Goal: Task Accomplishment & Management: Manage account settings

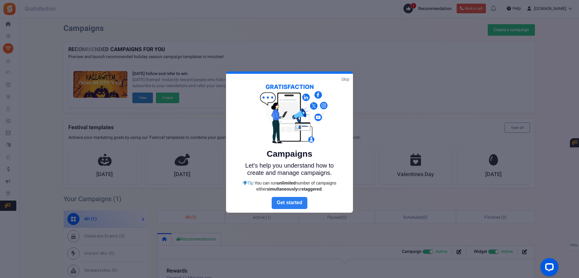
click at [298, 200] on link "Next" at bounding box center [290, 203] width 36 height 12
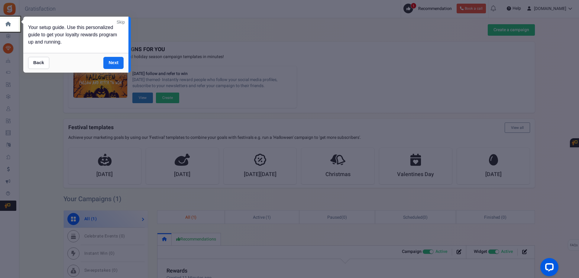
click at [108, 62] on link "Next" at bounding box center [113, 63] width 20 height 12
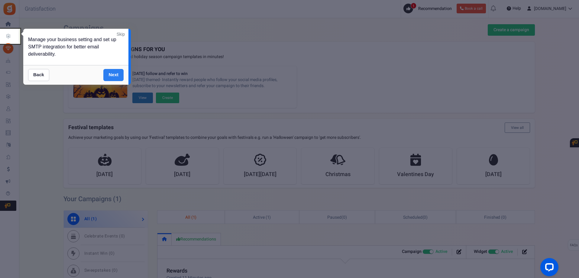
click at [113, 74] on link "Next" at bounding box center [113, 75] width 20 height 12
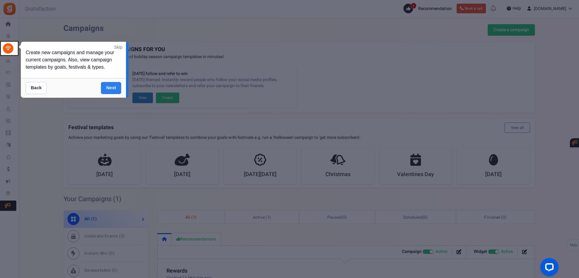
click at [106, 86] on link "Next" at bounding box center [111, 88] width 20 height 12
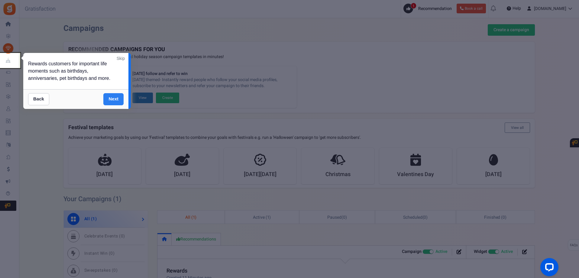
click at [114, 98] on link "Next" at bounding box center [113, 99] width 20 height 12
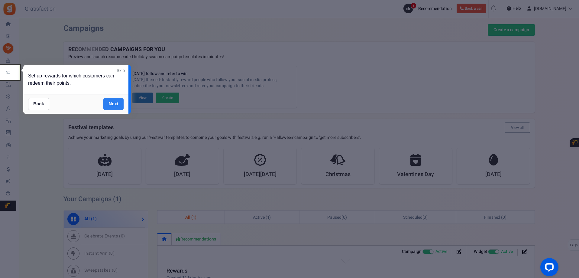
click at [106, 103] on link "Next" at bounding box center [113, 104] width 20 height 12
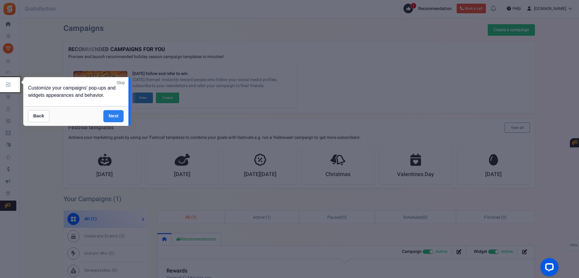
click at [115, 111] on link "Next" at bounding box center [113, 116] width 20 height 12
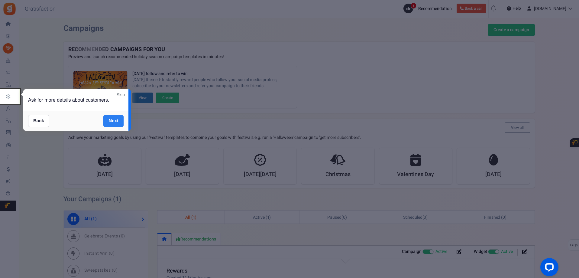
click at [119, 124] on link "Next" at bounding box center [113, 121] width 20 height 12
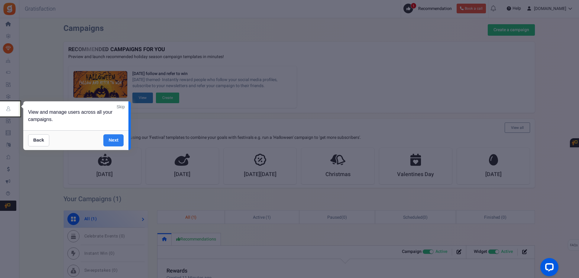
click at [114, 140] on link "Next" at bounding box center [113, 140] width 20 height 12
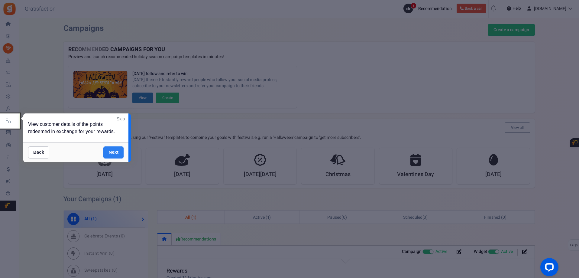
click at [116, 153] on link "Next" at bounding box center [113, 152] width 20 height 12
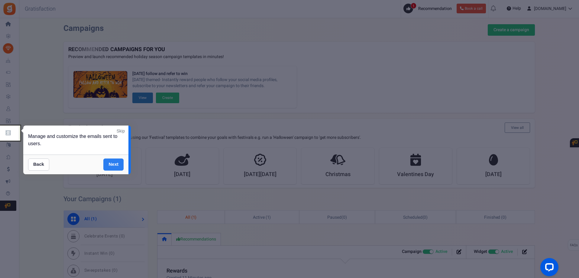
click at [119, 165] on link "Next" at bounding box center [113, 164] width 20 height 12
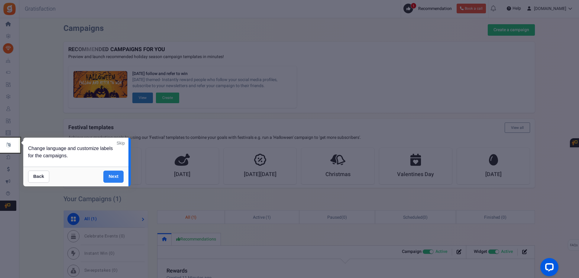
click at [106, 173] on link "Next" at bounding box center [113, 177] width 20 height 12
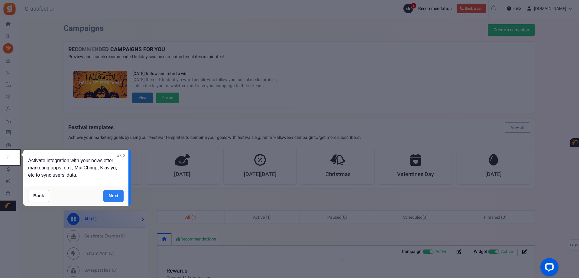
click at [120, 192] on link "Next" at bounding box center [113, 196] width 20 height 12
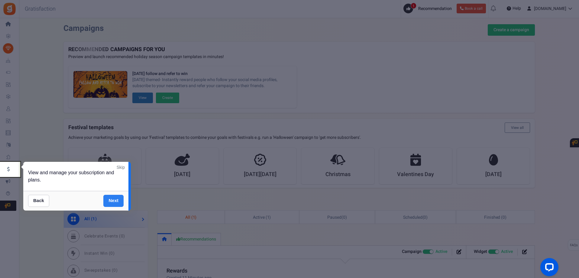
click at [111, 200] on link "Next" at bounding box center [113, 201] width 20 height 12
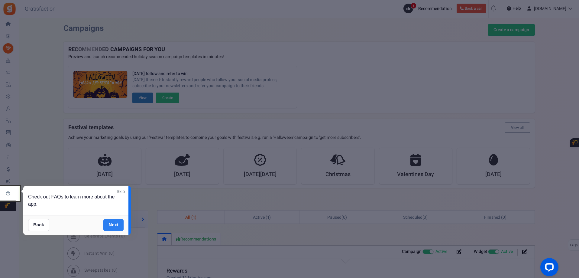
click at [111, 223] on link "Next" at bounding box center [113, 225] width 20 height 12
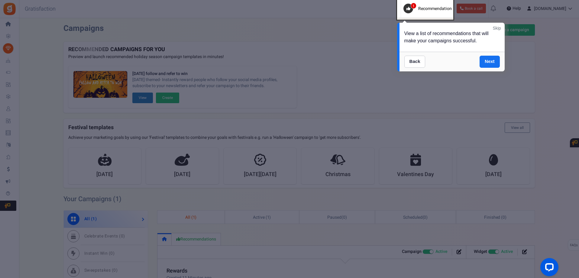
click at [447, 41] on div "View a list of recommendations that will make your campaigns successful." at bounding box center [452, 37] width 105 height 29
click at [489, 60] on link "Next" at bounding box center [490, 62] width 20 height 12
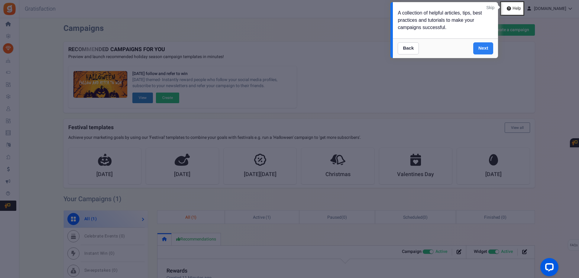
click at [481, 43] on link "Next" at bounding box center [484, 48] width 20 height 12
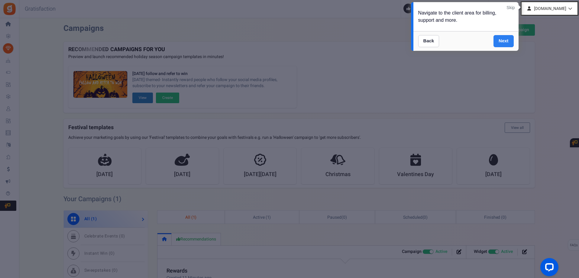
click at [502, 38] on link "Next" at bounding box center [504, 41] width 20 height 12
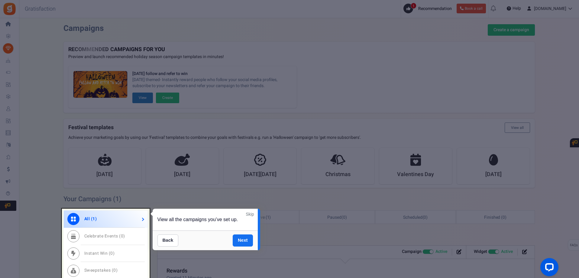
scroll to position [116, 0]
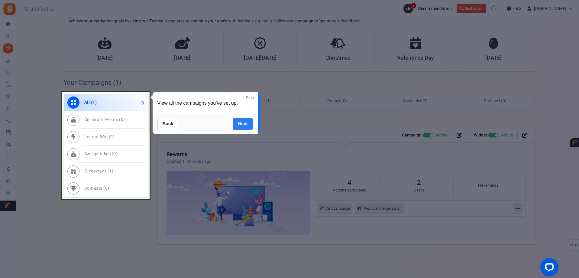
click at [242, 122] on link "Next" at bounding box center [243, 124] width 20 height 12
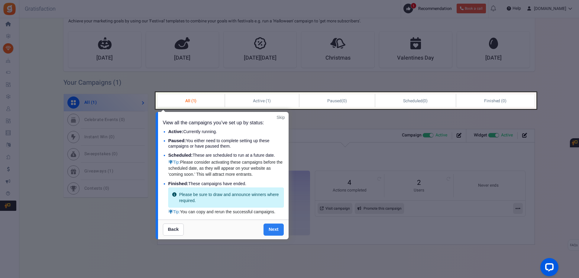
click at [268, 228] on link "Next" at bounding box center [274, 229] width 20 height 12
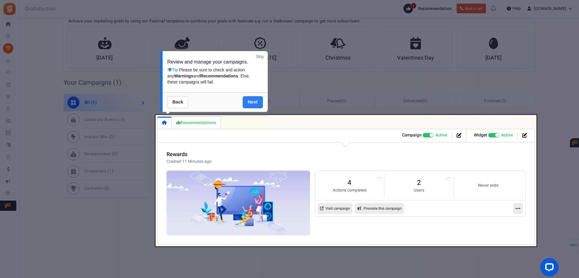
click at [254, 100] on link "Next" at bounding box center [253, 102] width 20 height 12
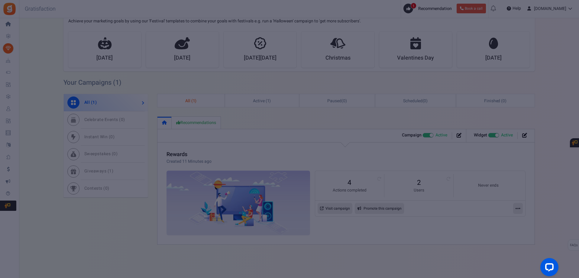
scroll to position [0, 0]
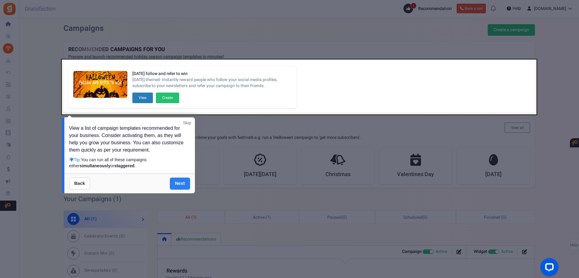
click at [180, 188] on link "Next" at bounding box center [180, 183] width 20 height 12
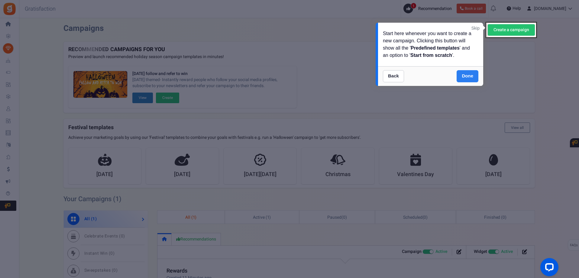
click at [465, 76] on link "Done" at bounding box center [468, 76] width 22 height 12
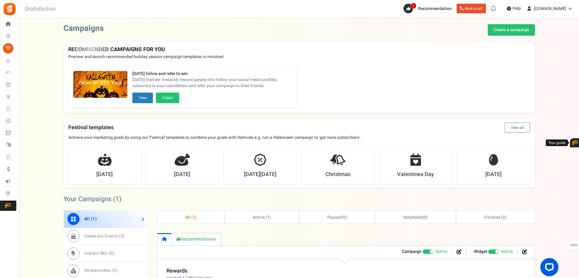
click at [575, 142] on icon at bounding box center [575, 142] width 6 height 5
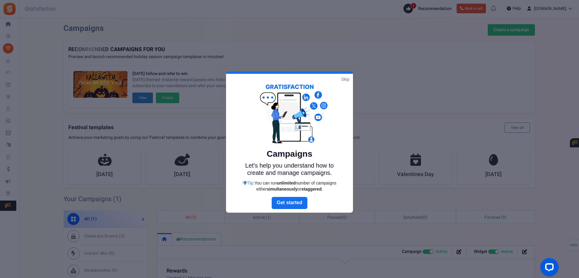
click at [348, 79] on link "Skip" at bounding box center [345, 79] width 8 height 6
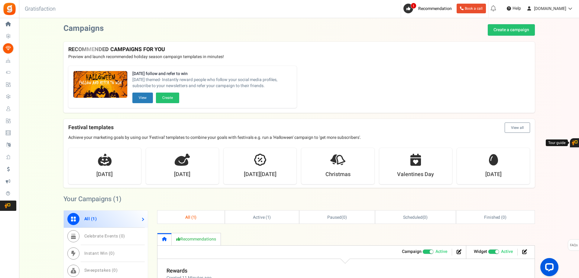
click at [405, 85] on div "Halloween follow and refer to win Halloween themed- Instantly reward people who…" at bounding box center [299, 87] width 472 height 52
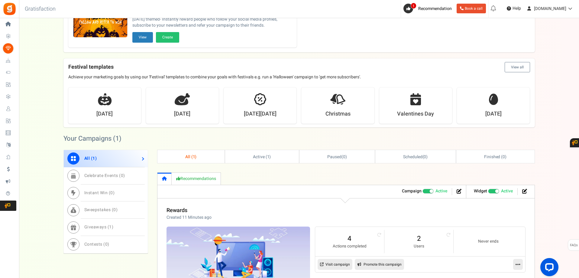
scroll to position [116, 0]
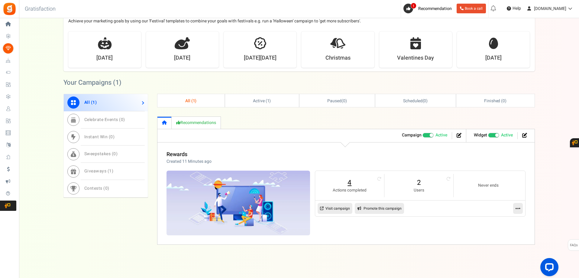
click at [355, 187] on link "4" at bounding box center [349, 183] width 57 height 10
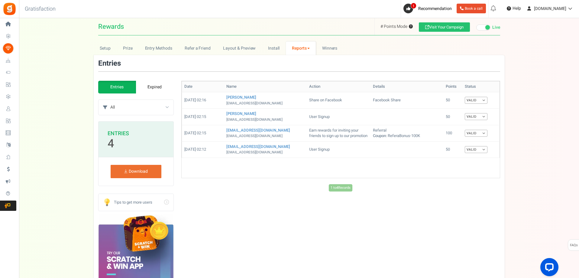
click at [405, 226] on div "Add Entry Date Name Action Details Points Amount Order status Status 16/09/2025…" at bounding box center [340, 203] width 319 height 244
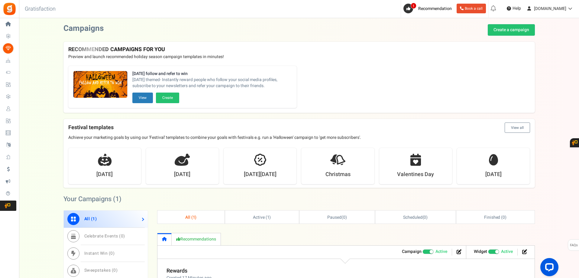
scroll to position [91, 0]
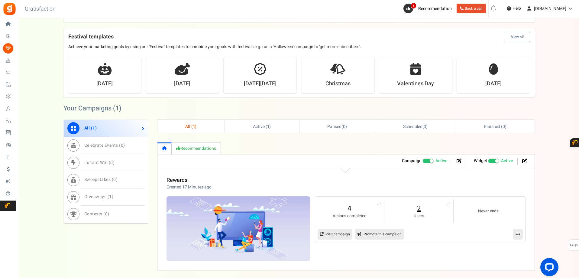
click at [420, 209] on link "2" at bounding box center [419, 208] width 57 height 10
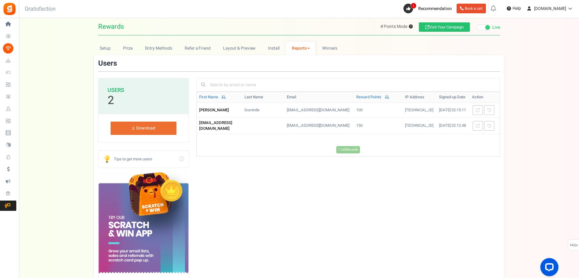
click at [405, 175] on div "1 to 2 Records Loading... First Name Last Name Email Reward Points IP Address S…" at bounding box center [349, 195] width 304 height 207
click at [354, 124] on td "150" at bounding box center [378, 125] width 48 height 16
click at [354, 110] on td "100" at bounding box center [378, 110] width 48 height 15
click at [403, 122] on td "[TECHNICAL_ID]" at bounding box center [420, 125] width 34 height 16
click at [437, 121] on td "[DATE] 02:12:48" at bounding box center [453, 125] width 33 height 16
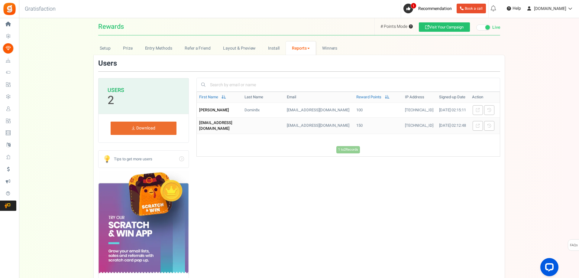
click at [338, 127] on td "[EMAIL_ADDRESS][DOMAIN_NAME]" at bounding box center [320, 125] width 70 height 16
click at [316, 122] on td "[EMAIL_ADDRESS][DOMAIN_NAME]" at bounding box center [320, 125] width 70 height 16
click at [330, 51] on span "Winners" at bounding box center [329, 48] width 15 height 6
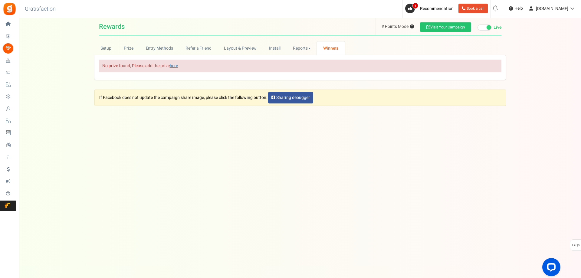
click at [177, 67] on link "here" at bounding box center [174, 66] width 8 height 6
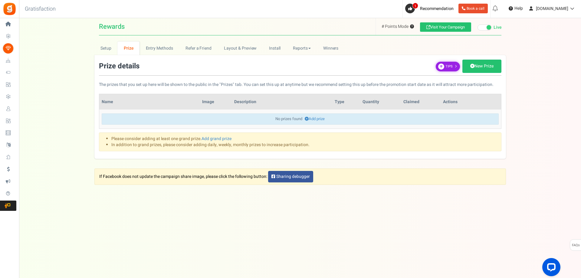
click at [441, 69] on icon at bounding box center [441, 66] width 6 height 6
click at [482, 67] on link "New Prize" at bounding box center [481, 66] width 39 height 13
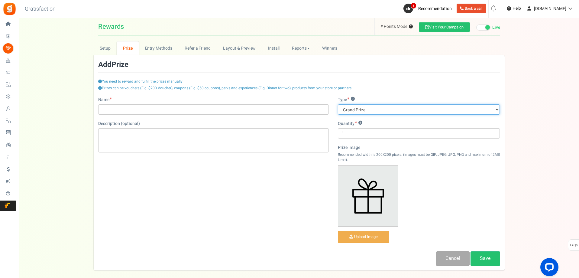
click at [407, 109] on select "Grand Prize Daily Prize Weekly Prize Monthly Prize" at bounding box center [419, 109] width 162 height 10
click at [402, 92] on div "Prizes can be vouchers (E.g. $200 Voucher), coupons (E.g. $50 coupons), perks a…" at bounding box center [299, 91] width 402 height 11
click at [367, 238] on input "file" at bounding box center [363, 237] width 51 height 12
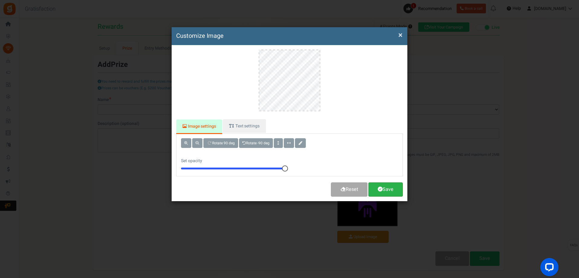
click at [393, 191] on link "Save" at bounding box center [386, 189] width 34 height 14
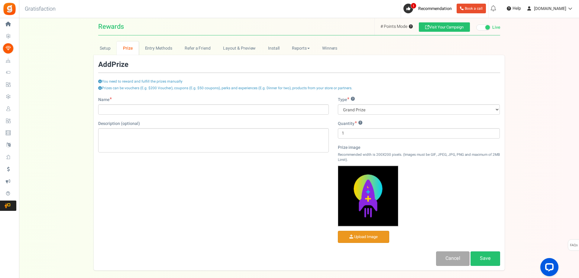
click at [433, 203] on div "Prize image Recommended width is 200X200 pixels. (Images must be GIF, JPEG, JPG…" at bounding box center [419, 195] width 162 height 101
click at [383, 109] on select "Grand Prize Daily Prize Weekly Prize Monthly Prize" at bounding box center [419, 109] width 162 height 10
select select "daily"
click at [338, 104] on select "Grand Prize Daily Prize Weekly Prize Monthly Prize" at bounding box center [419, 109] width 162 height 10
click at [361, 132] on input "1" at bounding box center [419, 133] width 162 height 10
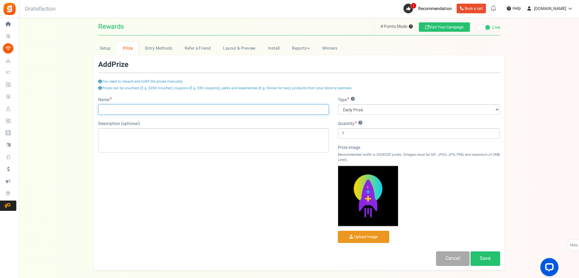
click at [186, 108] on input "Name" at bounding box center [213, 109] width 231 height 10
type input "D"
paste input "ải"
paste input "ương"
paste input "ởng"
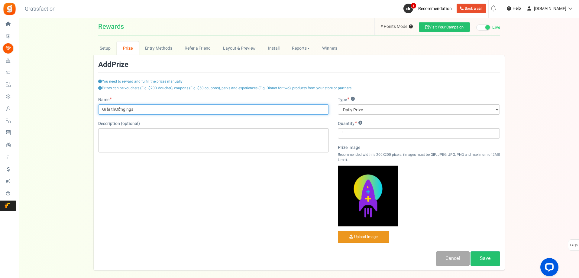
paste input "ày"
paste input "ẻ"
paste input "ào"
type input "Giải thưởng ngày- Thẻ cào 100K"
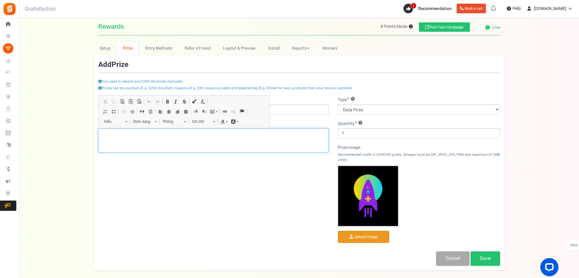
click at [201, 144] on div "Bộ soạn thảo văn bản có định dạng, prize_description" at bounding box center [213, 140] width 231 height 24
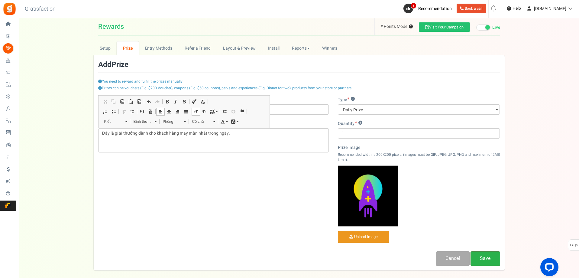
click at [488, 255] on link "Save" at bounding box center [486, 258] width 30 height 14
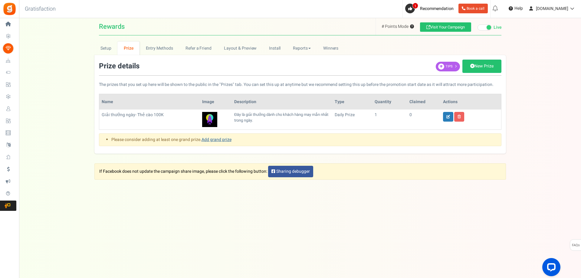
click at [209, 140] on link "Add grand prize" at bounding box center [216, 139] width 30 height 6
select select "grand"
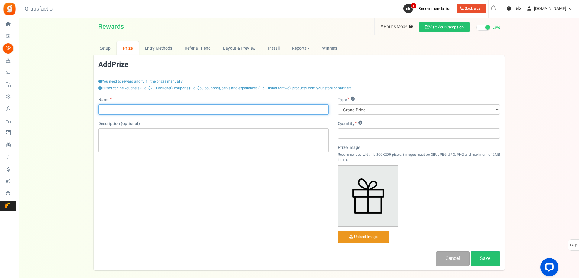
click at [212, 106] on input "Name" at bounding box center [213, 109] width 231 height 10
type input "B"
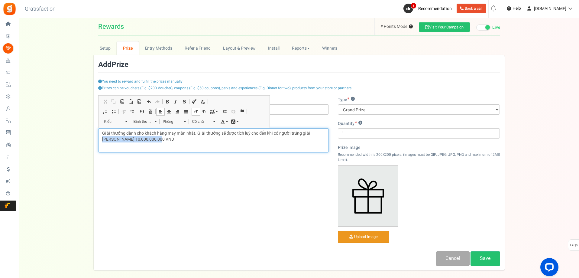
drag, startPoint x: 172, startPoint y: 139, endPoint x: 103, endPoint y: 140, distance: 69.3
click at [103, 140] on p "Giải thưởng dành cho khách hàng may mắn nhất. Giải thưởng sẽ được ti…" at bounding box center [213, 136] width 223 height 12
copy p "Lên đến 10,000,000,000 VND"
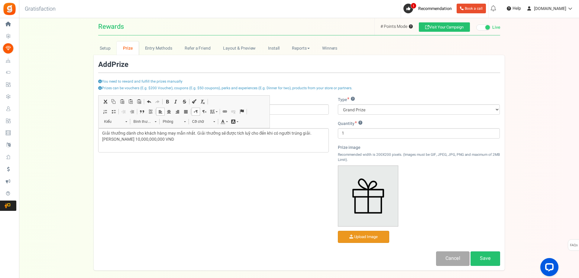
click at [251, 76] on div "You need to reward and fulfill the prizes manually" at bounding box center [299, 73] width 402 height 24
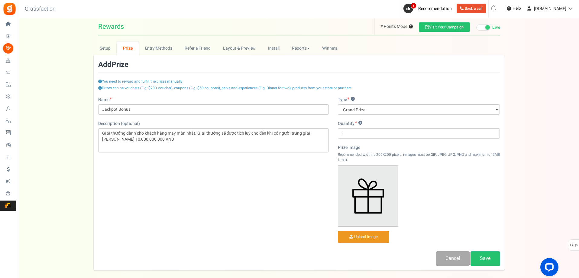
click at [202, 99] on div "Name Jackpot Bonus" at bounding box center [213, 106] width 231 height 18
click at [203, 107] on input "Jackpot Bonus" at bounding box center [213, 109] width 231 height 10
paste input "Lên đến 10,000,000,000 VND"
click at [129, 108] on input "Jackpot Bonus Lên đến 10,000,000,000 VND" at bounding box center [213, 109] width 231 height 10
type input "Jackpot Bonus- [PERSON_NAME] 10,000,000,000 VND"
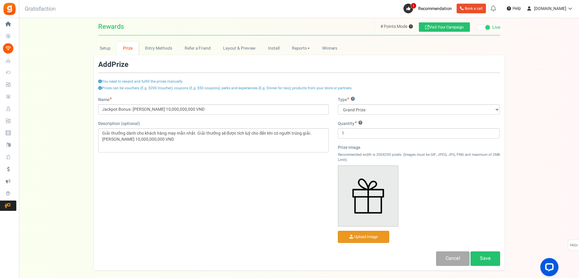
click at [361, 235] on input "file" at bounding box center [363, 237] width 51 height 12
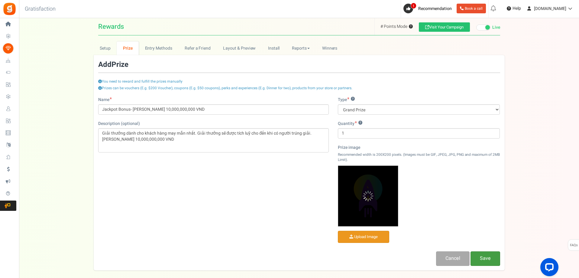
click at [489, 259] on link "Save" at bounding box center [486, 258] width 30 height 14
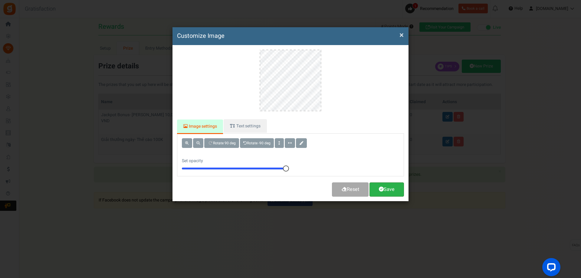
click at [391, 193] on link "Save" at bounding box center [386, 189] width 34 height 14
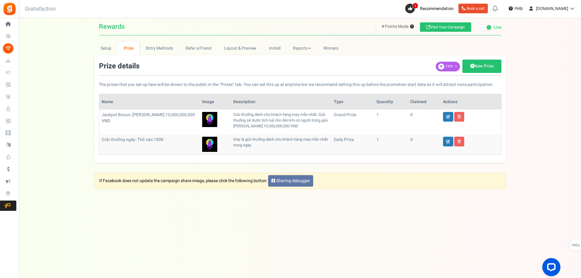
click at [298, 181] on link "Sharing debugger" at bounding box center [290, 180] width 45 height 11
click at [143, 48] on link "Entry Methods" at bounding box center [159, 48] width 40 height 14
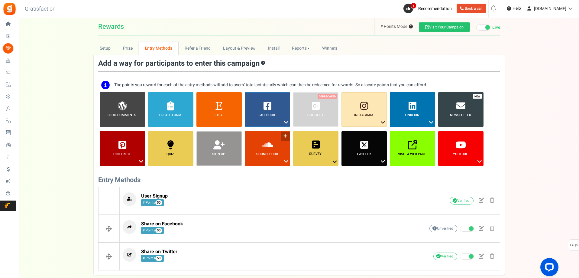
scroll to position [60, 0]
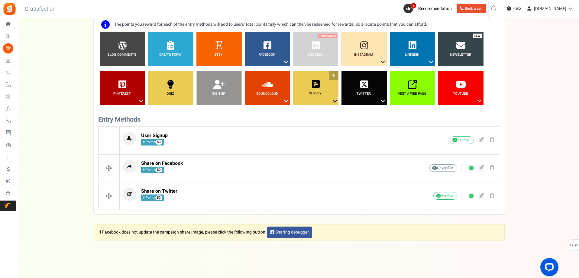
click at [337, 103] on icon at bounding box center [334, 101] width 7 height 8
click at [353, 118] on h3 "Entry Methods" at bounding box center [299, 119] width 402 height 7
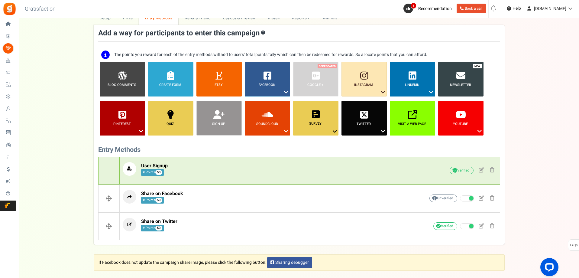
scroll to position [0, 0]
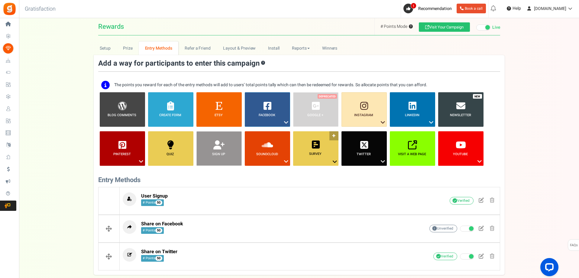
click at [312, 155] on b "Survey" at bounding box center [315, 153] width 12 height 5
click at [312, 174] on link "Answer a Question" at bounding box center [311, 173] width 39 height 8
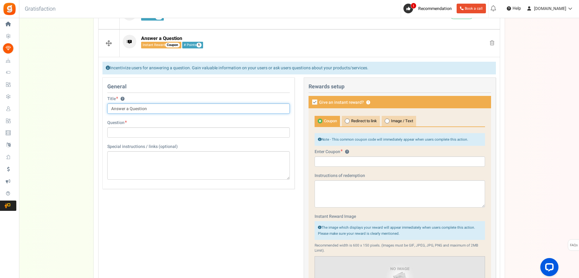
scroll to position [64, 0]
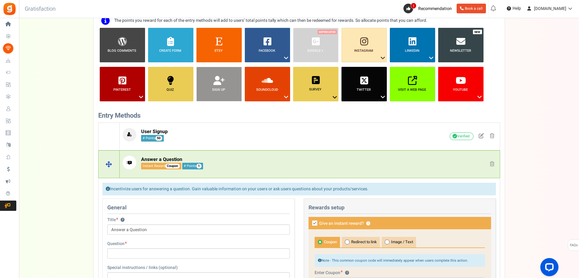
click at [198, 166] on span "1" at bounding box center [199, 166] width 5 height 5
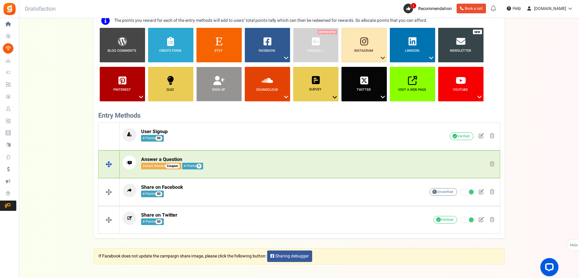
click at [198, 166] on span "1" at bounding box center [199, 166] width 5 height 5
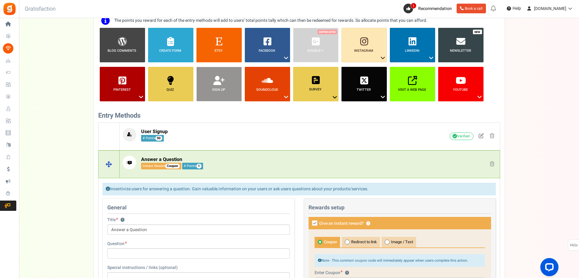
click at [198, 166] on span "1" at bounding box center [199, 166] width 5 height 5
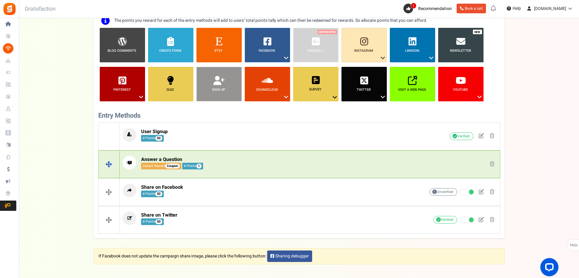
click at [199, 167] on span "1" at bounding box center [199, 166] width 5 height 5
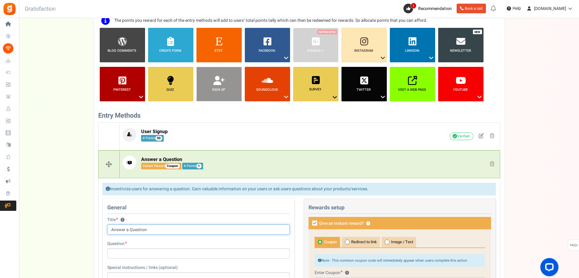
scroll to position [95, 0]
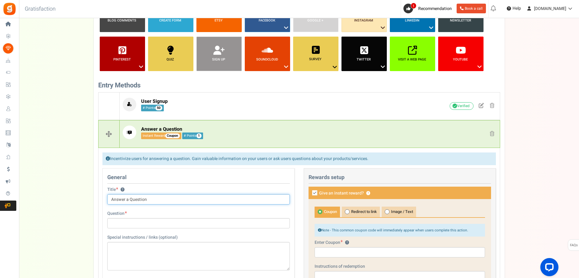
click at [149, 204] on input "Answer a Question" at bounding box center [198, 199] width 183 height 10
click at [150, 203] on input "Answer a Question" at bounding box center [198, 199] width 183 height 10
click at [150, 200] on input "Answer a Question" at bounding box center [198, 199] width 183 height 10
click at [150, 199] on input "Answer a Question" at bounding box center [198, 199] width 183 height 10
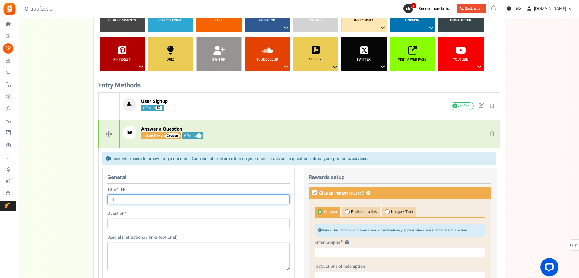
paste input "ạn"
type input "Bạn thich"
click at [199, 136] on span "1" at bounding box center [199, 135] width 5 height 5
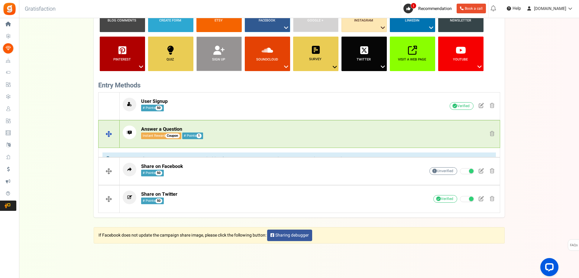
scroll to position [93, 0]
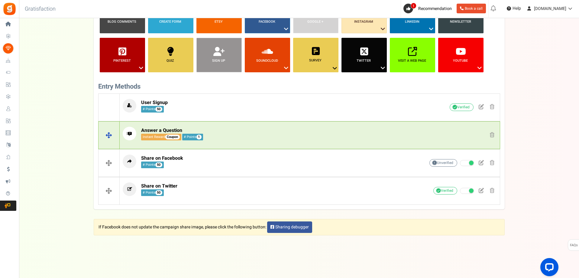
click at [493, 137] on span at bounding box center [492, 134] width 5 height 5
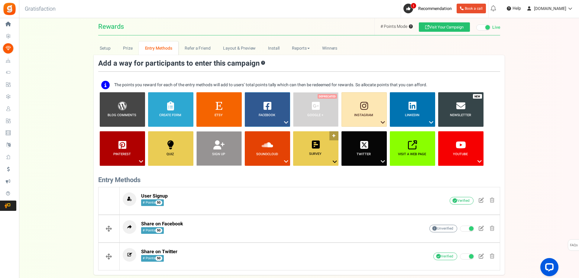
click at [332, 162] on icon at bounding box center [334, 162] width 7 height 8
click at [314, 180] on link "Single Choice List" at bounding box center [311, 180] width 39 height 8
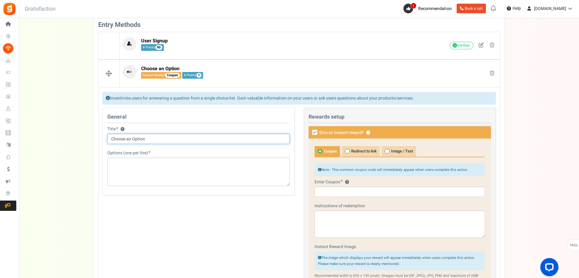
scroll to position [185, 0]
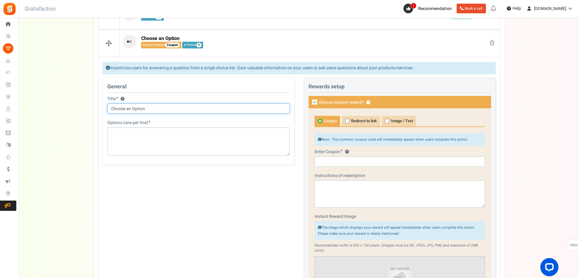
click at [138, 107] on input "Choose an Option" at bounding box center [198, 108] width 183 height 10
paste input "ạn"
paste input "ích"
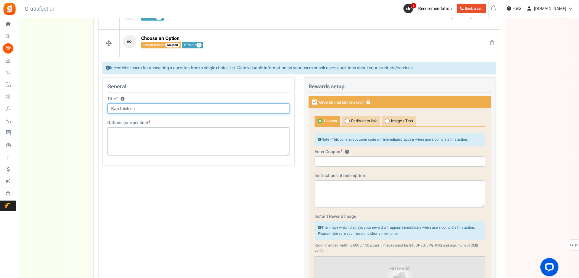
paste input "ươc"
paste input "ợc"
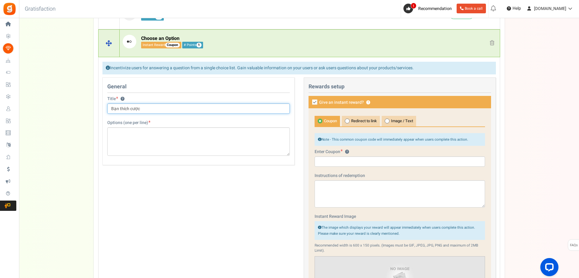
scroll to position [125, 0]
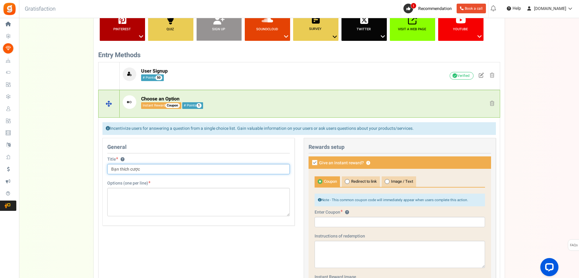
type input "Bạn thích cược"
click at [494, 105] on span at bounding box center [492, 103] width 5 height 5
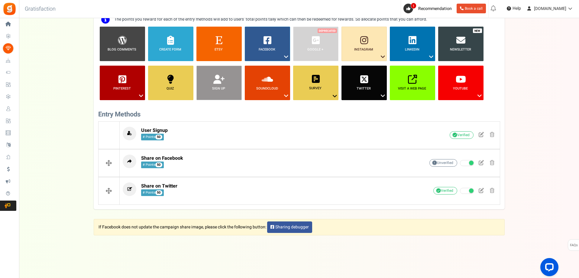
scroll to position [0, 0]
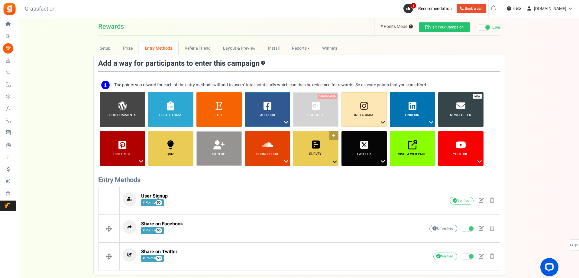
click at [335, 135] on link "Survey ?" at bounding box center [315, 148] width 45 height 34
click at [312, 185] on link "Multi Choice List" at bounding box center [311, 188] width 39 height 8
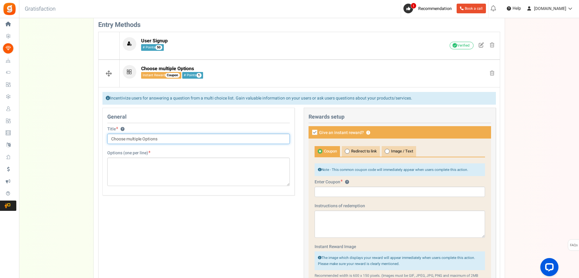
scroll to position [216, 0]
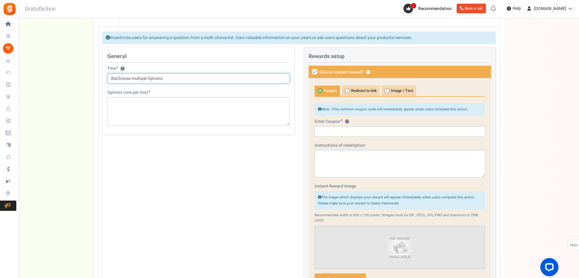
paste input "ạn"
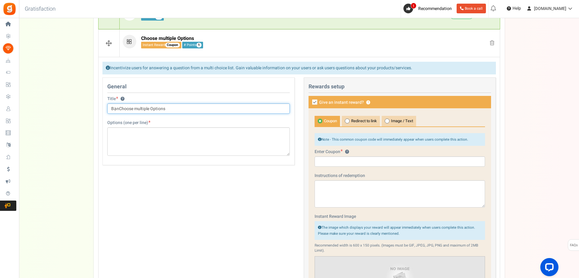
scroll to position [95, 0]
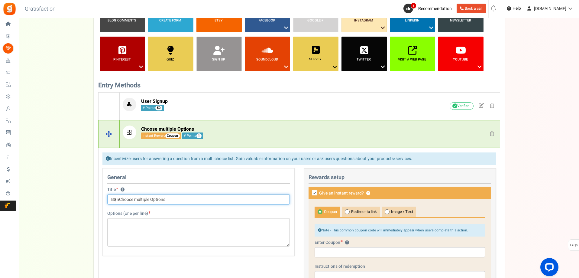
type input "BạnChoose multiple Options"
click at [491, 132] on span at bounding box center [492, 133] width 5 height 5
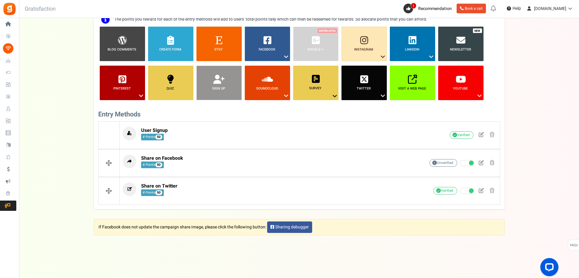
scroll to position [0, 0]
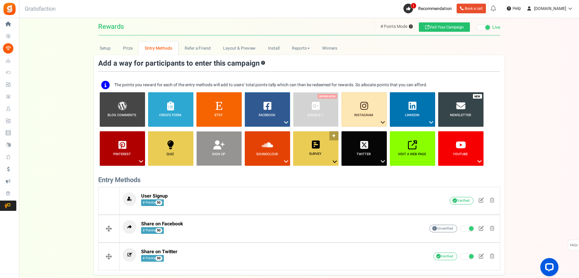
click at [332, 135] on link "Survey ?" at bounding box center [315, 148] width 45 height 34
click at [309, 182] on link "Single Choice List" at bounding box center [311, 180] width 39 height 8
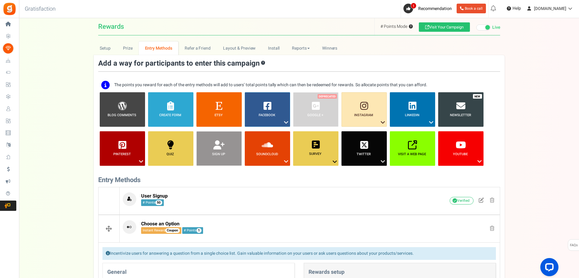
scroll to position [155, 0]
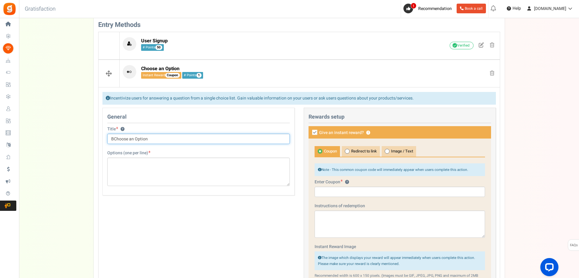
paste input "ạn"
click at [152, 136] on input "Bạn Choose an Option" at bounding box center [198, 139] width 183 height 10
paste input "ạn"
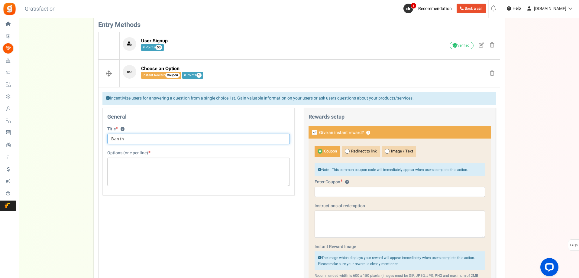
paste input "ích"
paste input "ươc"
paste input "ợc"
paste input "ọ"
paste input "ộ"
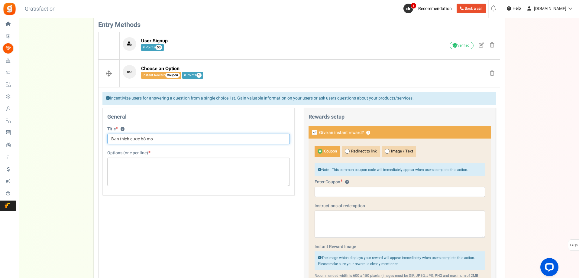
paste input "ôn"
paste input "à"
paste input "ât"
paste input "ất"
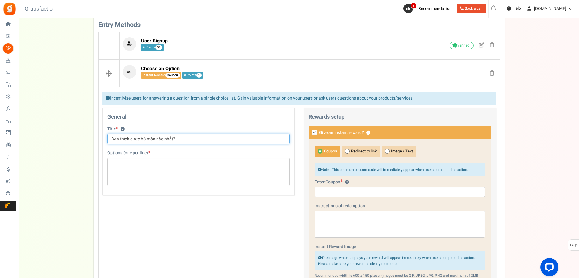
type input "Bạn thích cược bộ môn nào nhất?"
type textarea "L"
paste textarea "óc"
paste textarea "đia"
paste textarea "ĩa"
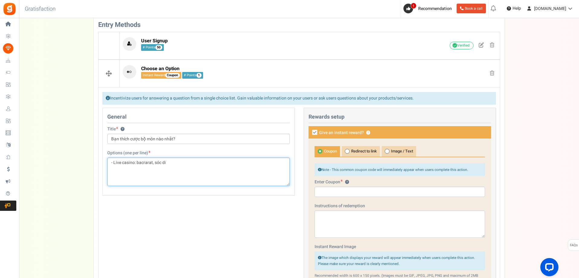
paste textarea "ĩ"
paste textarea "ông"
paste textarea "ồng"
paste textarea "ô"
paste textarea "ổ"
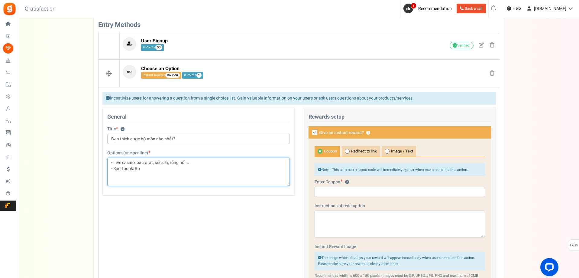
paste textarea "óng"
paste textarea "đa"
paste textarea "á"
paste textarea "óng"
paste textarea "ô"
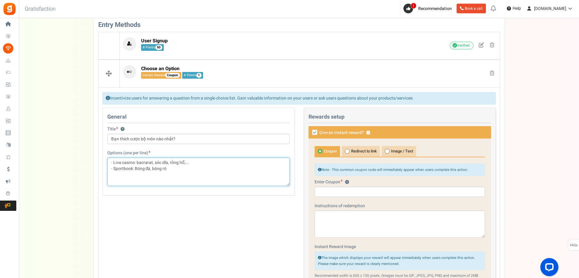
paste textarea "ổ"
paste textarea "ô"
paste textarea "ổ"
paste textarea "ô"
paste
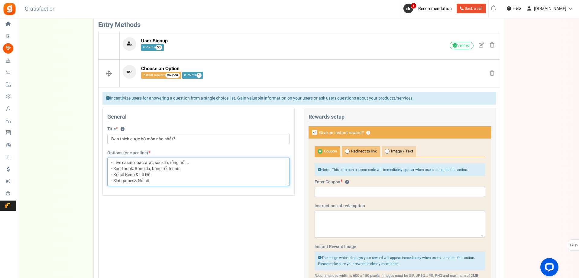
type textarea "- Live casino: bacrarat, sóc dĩa, rồng hổ,... - Sportbook: Bóng đá, bóng…"
click at [364, 150] on span "Redirect to link" at bounding box center [361, 151] width 38 height 11
click at [346, 150] on input "Redirect to link" at bounding box center [344, 149] width 4 height 4
radio input "true"
click at [319, 132] on span "Give an instant reward?" at bounding box center [341, 133] width 45 height 6
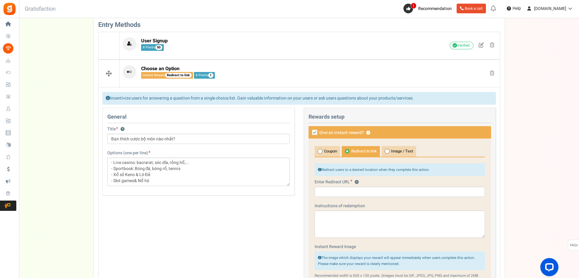
click at [310, 132] on input "Give an instant reward? ?" at bounding box center [308, 133] width 4 height 4
checkbox input "false"
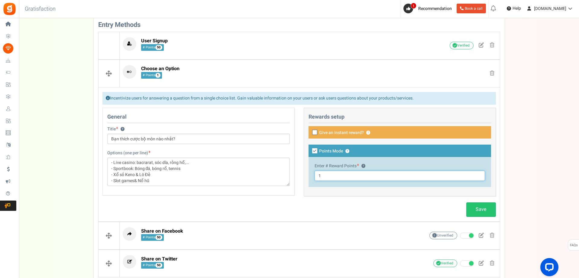
click at [334, 174] on input "1" at bounding box center [400, 176] width 171 height 10
type input "50"
click at [331, 130] on span "Give an instant reward?" at bounding box center [341, 133] width 45 height 6
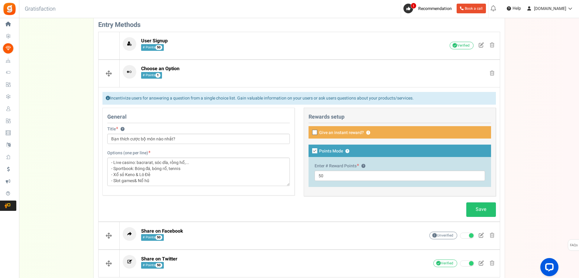
click at [310, 131] on input "Give an instant reward? ?" at bounding box center [308, 133] width 4 height 4
checkbox input "true"
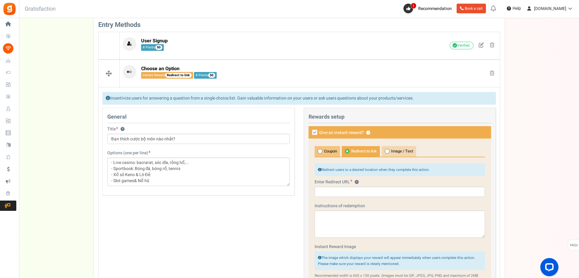
click at [330, 153] on span "Coupon" at bounding box center [327, 151] width 25 height 11
click at [319, 151] on input "Coupon" at bounding box center [317, 149] width 4 height 4
radio input "true"
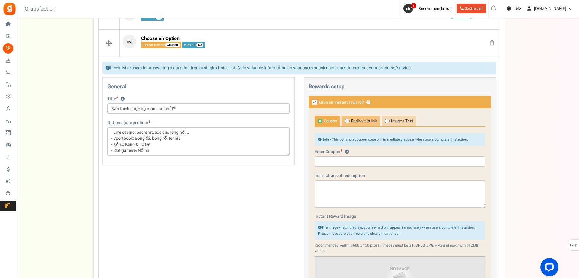
click at [370, 122] on span "Redirect to link" at bounding box center [361, 121] width 38 height 11
click at [346, 121] on input "Redirect to link" at bounding box center [344, 119] width 4 height 4
radio input "true"
click at [395, 120] on span "Image / Text" at bounding box center [399, 121] width 34 height 11
click at [386, 120] on input "Image / Text" at bounding box center [384, 119] width 4 height 4
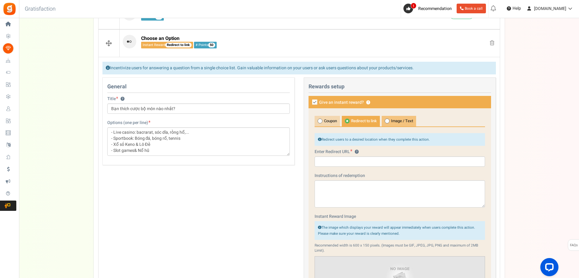
radio input "true"
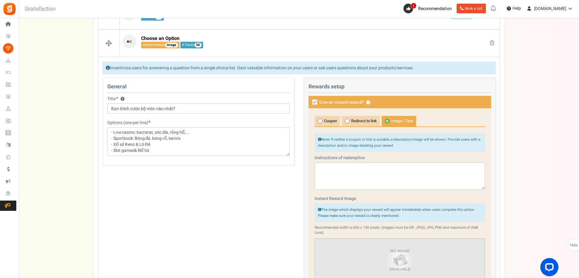
click at [317, 105] on icon at bounding box center [314, 101] width 5 height 5
click at [310, 105] on input "Give an instant reward? ?" at bounding box center [308, 103] width 4 height 4
checkbox input "false"
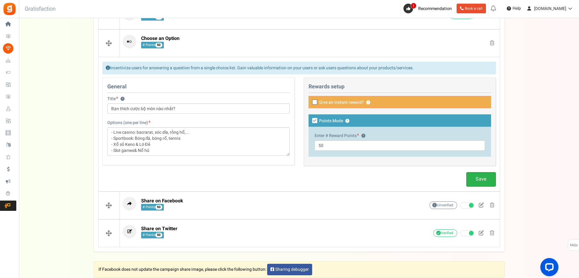
click at [485, 180] on link "Save" at bounding box center [482, 179] width 30 height 14
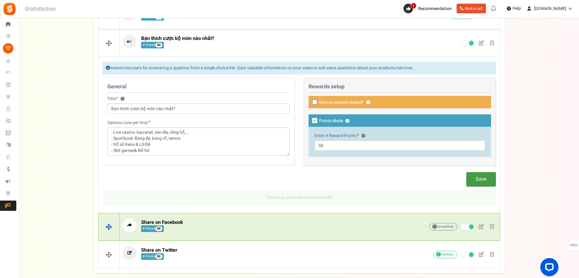
scroll to position [125, 0]
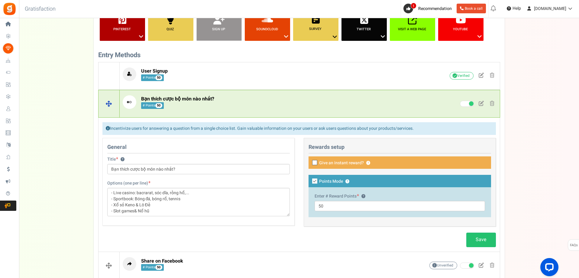
click at [212, 102] on span "Bạn thích cược bộ môn nào nhất?" at bounding box center [177, 98] width 73 height 7
click at [212, 98] on span "Bạn thích cược bộ môn nào nhất?" at bounding box center [177, 98] width 73 height 7
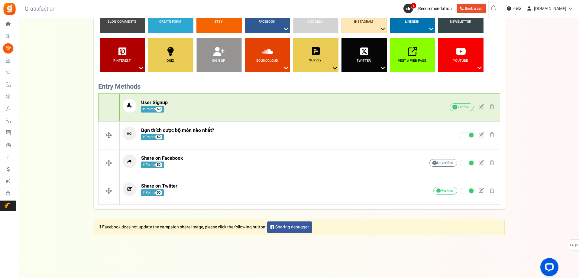
scroll to position [93, 0]
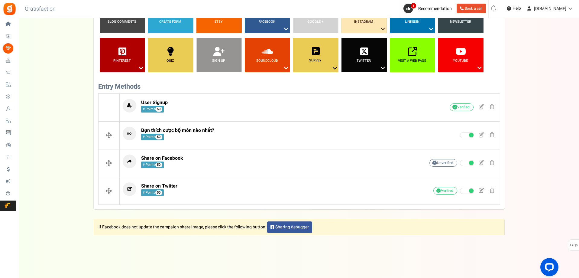
click at [546, 115] on div "Setup Prize Entry Methods Reward Setup Refer a Friend Layout & Preview Layout &…" at bounding box center [299, 80] width 560 height 265
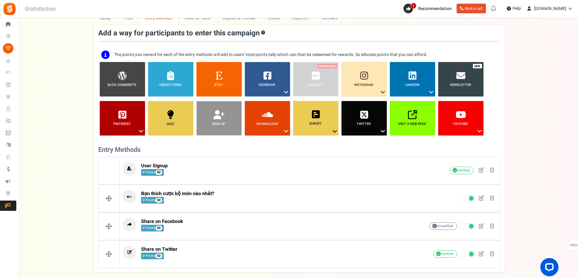
scroll to position [0, 0]
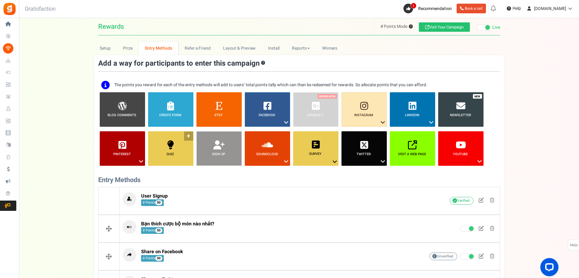
click at [187, 139] on link "Quiz ?" at bounding box center [170, 148] width 45 height 34
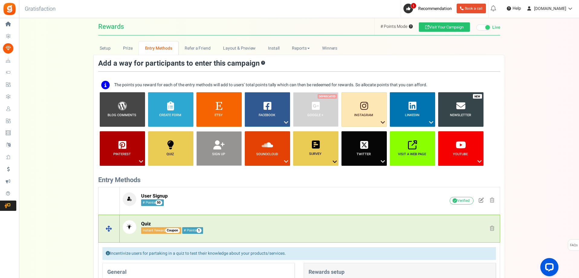
click at [493, 227] on span at bounding box center [492, 228] width 5 height 5
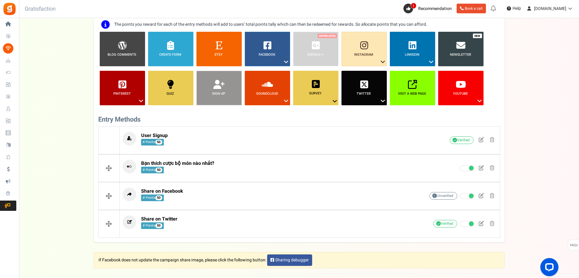
scroll to position [30, 0]
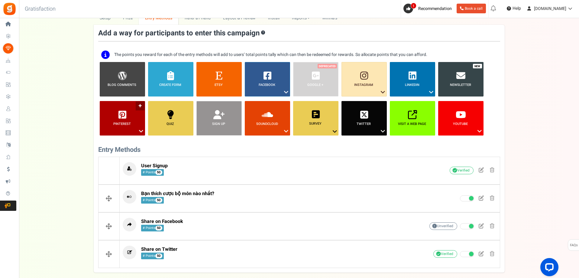
click at [139, 108] on link "Pinterest ?" at bounding box center [122, 118] width 45 height 34
click at [295, 148] on h3 "Entry Methods" at bounding box center [299, 149] width 402 height 7
click at [472, 68] on link "Newsletter" at bounding box center [460, 79] width 45 height 34
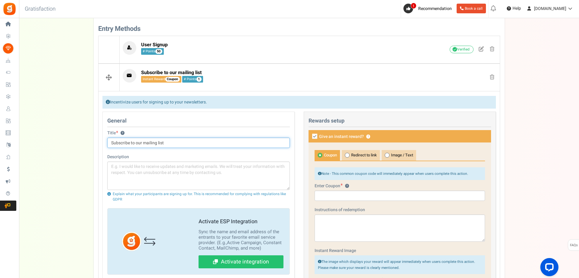
scroll to position [212, 0]
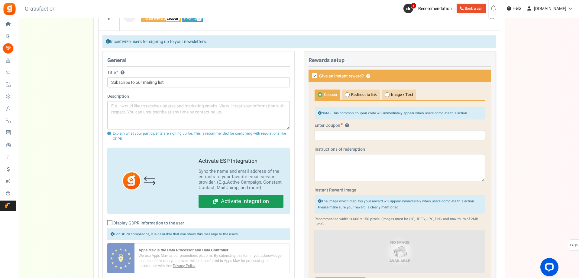
click at [242, 200] on link "Activate integration" at bounding box center [241, 201] width 85 height 13
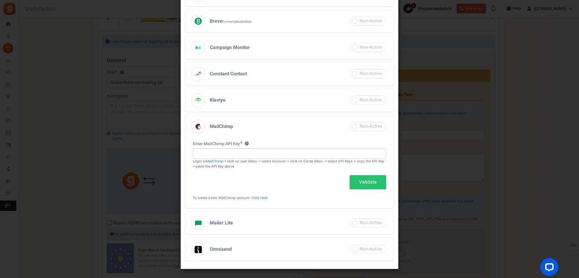
scroll to position [0, 0]
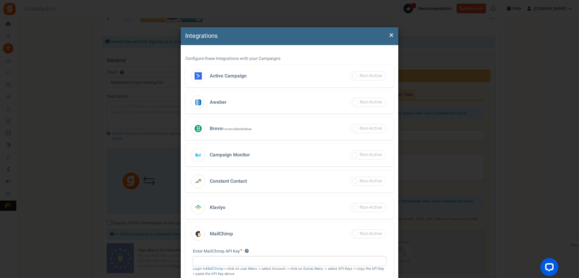
click at [389, 37] on span "×" at bounding box center [391, 34] width 4 height 11
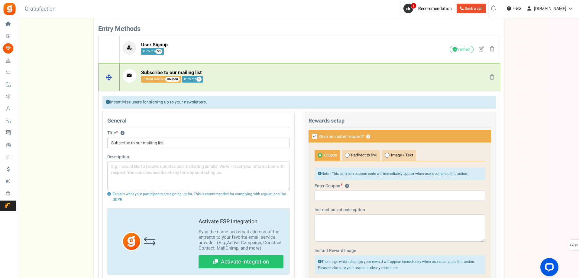
scroll to position [60, 0]
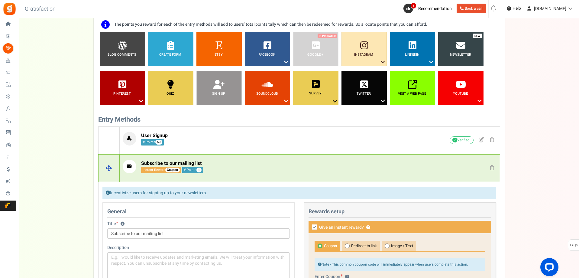
click at [190, 171] on small "# Points 1" at bounding box center [192, 170] width 21 height 7
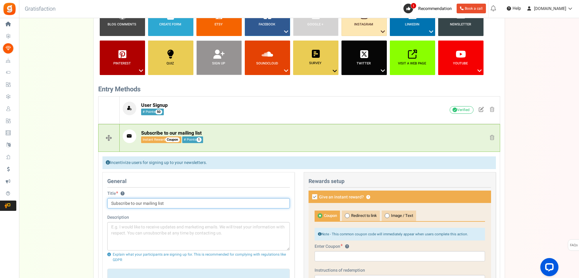
scroll to position [181, 0]
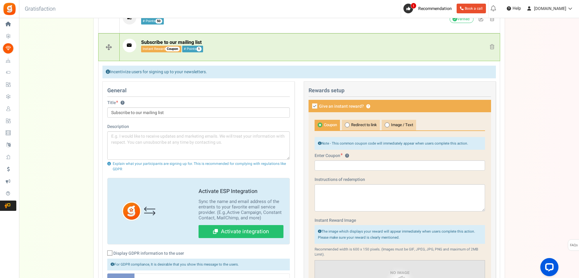
click at [315, 105] on icon at bounding box center [314, 105] width 5 height 5
click at [310, 105] on input "Give an instant reward? ?" at bounding box center [308, 107] width 4 height 4
checkbox input "false"
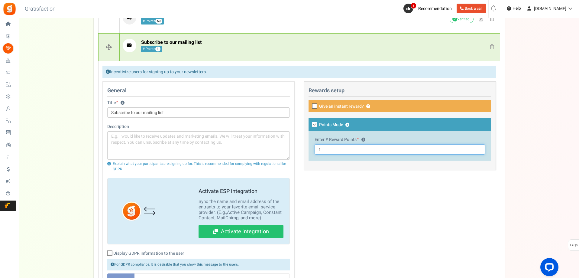
click at [329, 150] on input "1" at bounding box center [400, 149] width 171 height 10
type input "100"
click at [350, 189] on div "General Title ? Subscribe to our mailing list Description Explain what your par…" at bounding box center [299, 199] width 403 height 237
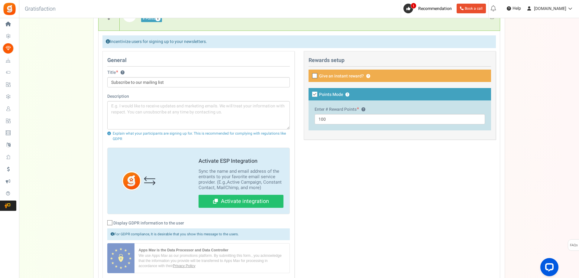
scroll to position [242, 0]
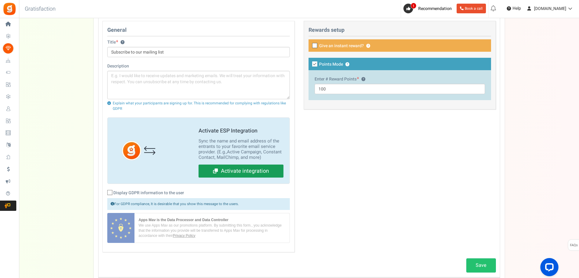
click at [238, 169] on link "Activate integration" at bounding box center [241, 170] width 85 height 13
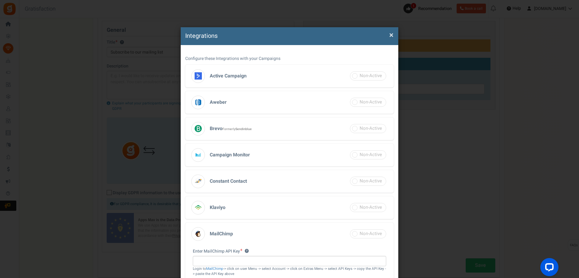
click at [341, 73] on h3 "Active Campaign" at bounding box center [289, 76] width 209 height 23
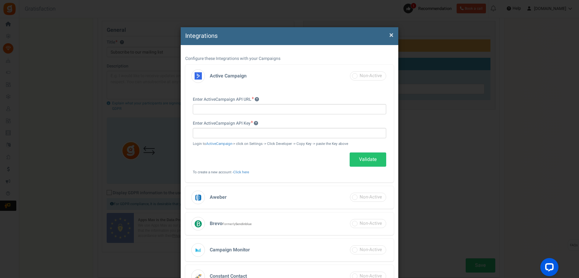
click at [323, 73] on h3 "Active Campaign" at bounding box center [289, 76] width 209 height 23
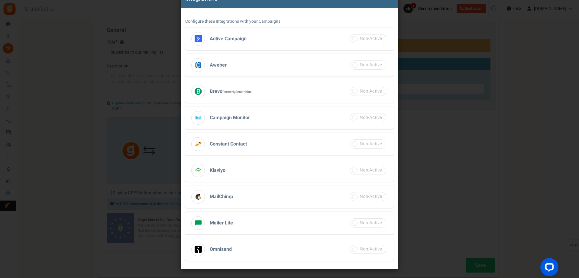
scroll to position [181, 0]
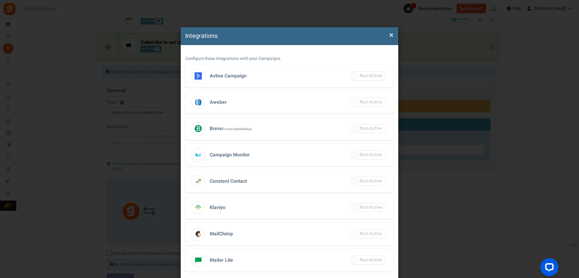
click at [393, 36] on div "Integrations × Close" at bounding box center [290, 36] width 218 height 18
click at [389, 34] on span "×" at bounding box center [391, 34] width 4 height 11
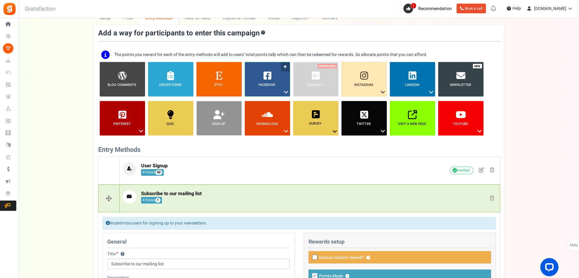
scroll to position [0, 0]
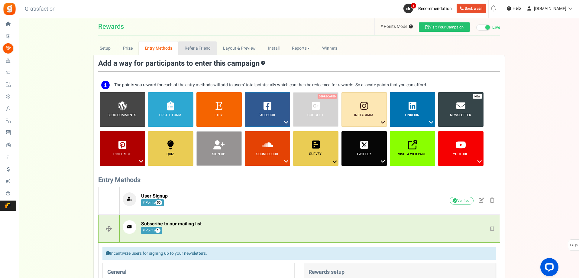
click at [200, 47] on link "Refer a Friend" at bounding box center [197, 48] width 38 height 14
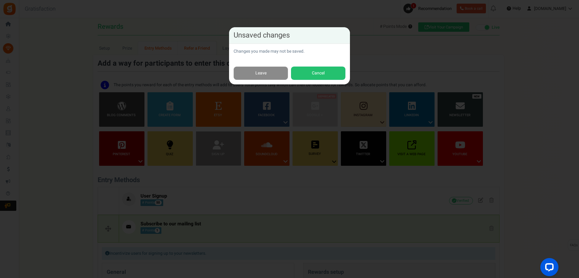
click at [285, 70] on link "Leave" at bounding box center [261, 74] width 54 height 14
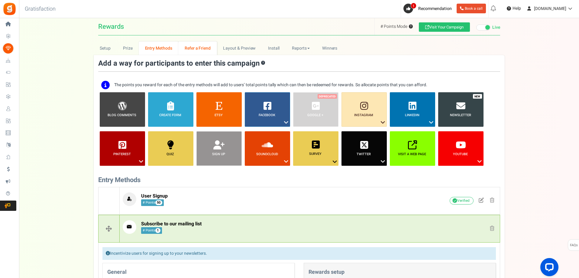
click at [204, 50] on link "Refer a Friend" at bounding box center [197, 48] width 38 height 14
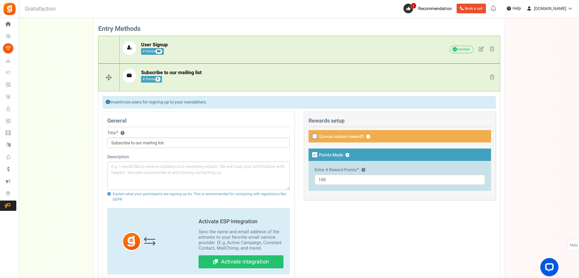
scroll to position [91, 0]
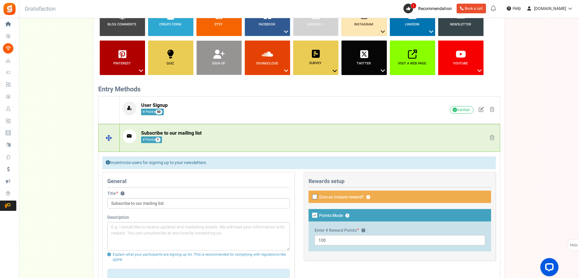
click at [493, 137] on span at bounding box center [492, 137] width 5 height 5
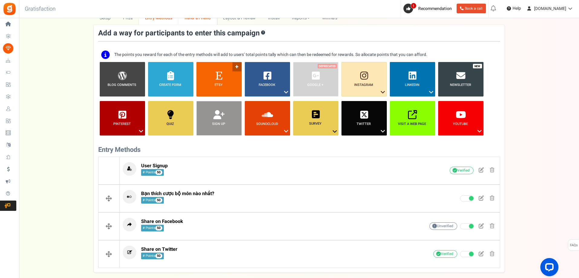
scroll to position [0, 0]
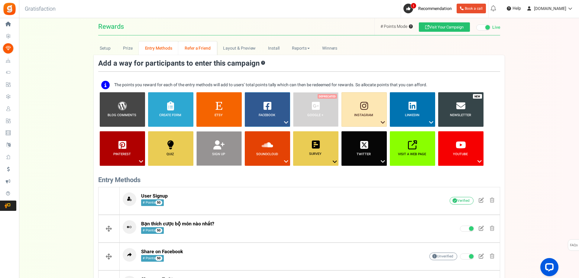
click at [197, 50] on link "Refer a Friend" at bounding box center [197, 48] width 38 height 14
click at [199, 49] on link "Refer a Friend" at bounding box center [197, 48] width 38 height 14
click at [266, 30] on h1 "Rewards # Points Mode ? # Entries Mode ? Visit Your Campaign Preview your campa…" at bounding box center [299, 26] width 402 height 17
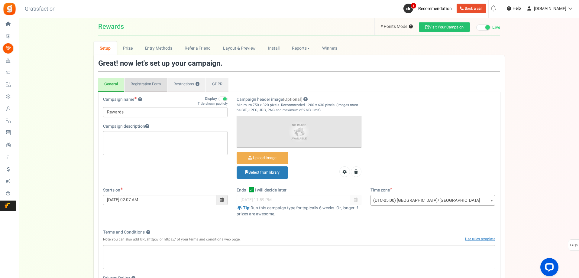
click at [150, 85] on link "Registration Form" at bounding box center [146, 85] width 42 height 14
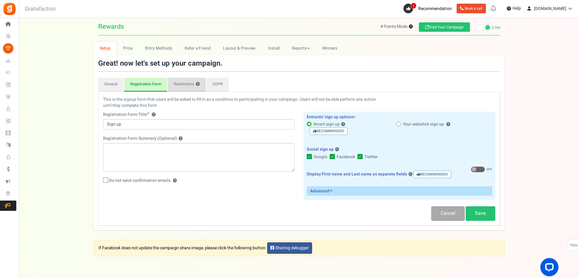
click at [175, 89] on link "Restrictions ?" at bounding box center [187, 85] width 38 height 14
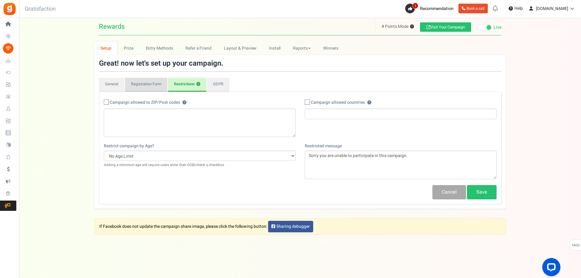
click at [148, 84] on link "Registration Form" at bounding box center [146, 85] width 42 height 14
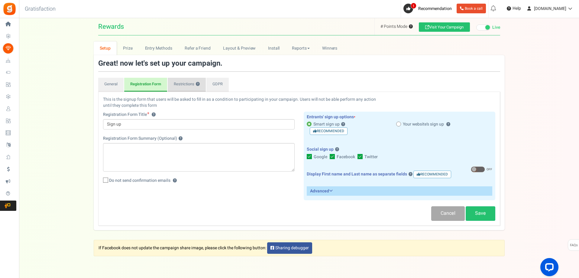
click at [181, 85] on link "Restrictions ?" at bounding box center [187, 85] width 38 height 14
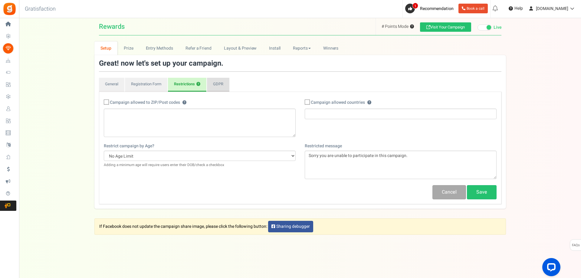
click at [229, 85] on link "GDPR" at bounding box center [218, 85] width 22 height 14
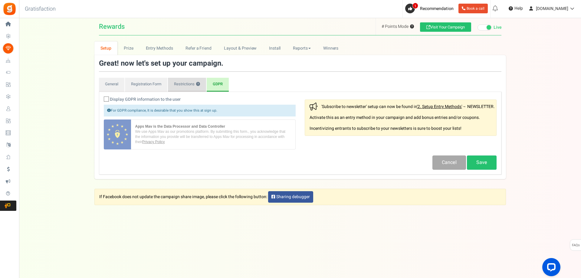
click at [190, 84] on link "Restrictions ?" at bounding box center [187, 85] width 38 height 14
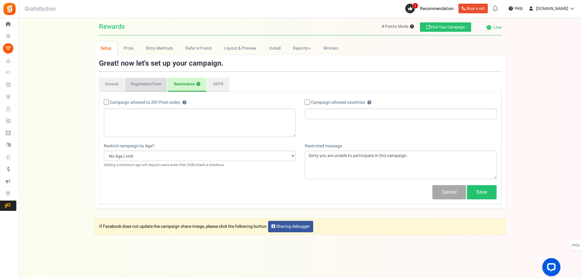
click at [156, 82] on link "Registration Form" at bounding box center [146, 85] width 42 height 14
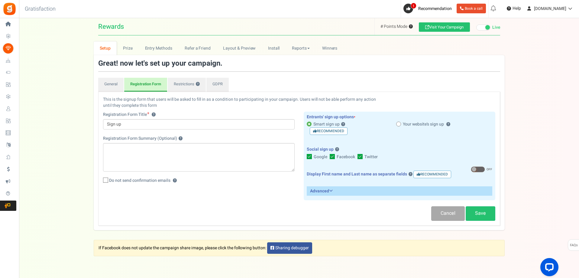
click at [399, 125] on span at bounding box center [398, 124] width 5 height 5
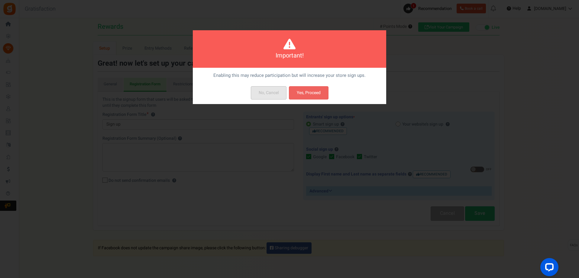
click at [270, 87] on button "No, Cancel" at bounding box center [269, 92] width 36 height 13
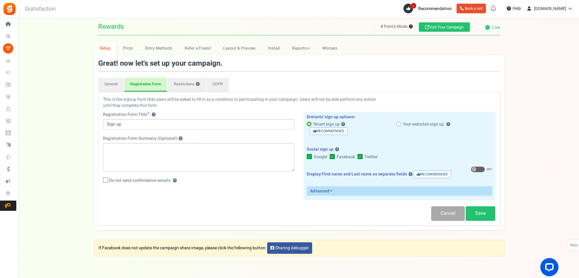
click at [476, 168] on span at bounding box center [474, 169] width 5 height 5
click at [471, 168] on input "ON OFF" at bounding box center [471, 170] width 0 height 4
click at [403, 123] on label "Your website's sign up ? Selecting this may reduce participation" at bounding box center [444, 124] width 96 height 6
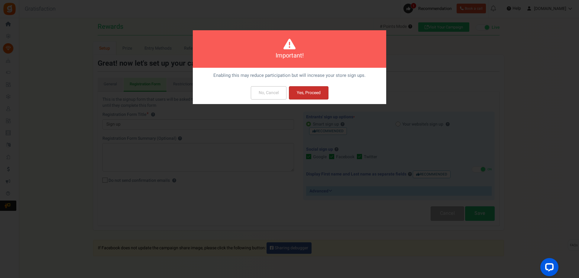
click at [310, 92] on button "Yes, Proceed" at bounding box center [309, 92] width 40 height 13
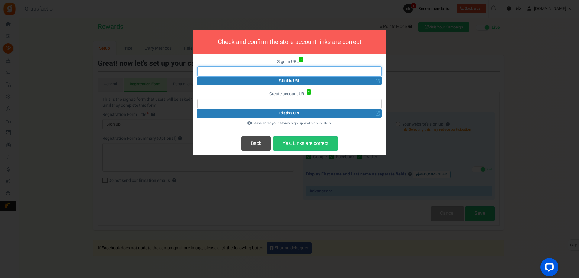
click at [291, 71] on input "text" at bounding box center [289, 71] width 184 height 10
click at [297, 102] on input "text" at bounding box center [289, 104] width 184 height 10
click at [261, 145] on button "Back" at bounding box center [256, 143] width 29 height 14
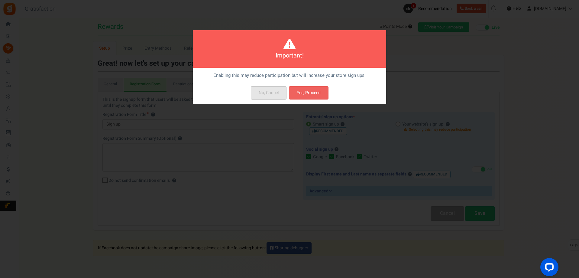
click at [279, 94] on button "No, Cancel" at bounding box center [269, 92] width 36 height 13
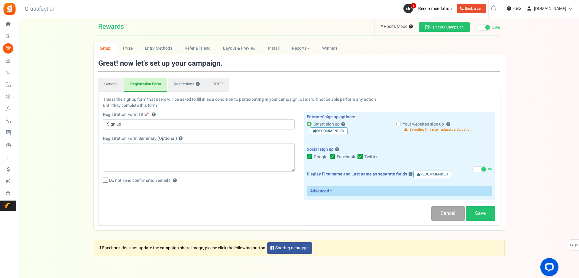
click at [397, 105] on p "This is the signup form that users will be asked to fill in as a condition to p…" at bounding box center [299, 102] width 392 height 12
click at [104, 85] on link "General" at bounding box center [110, 85] width 25 height 14
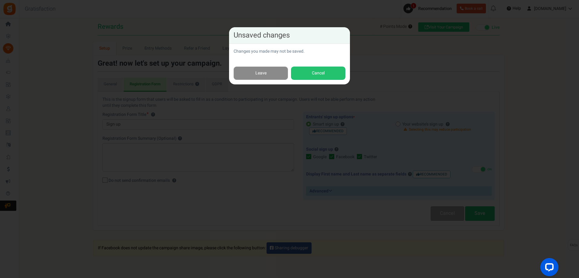
click at [272, 75] on link "Leave" at bounding box center [261, 74] width 54 height 14
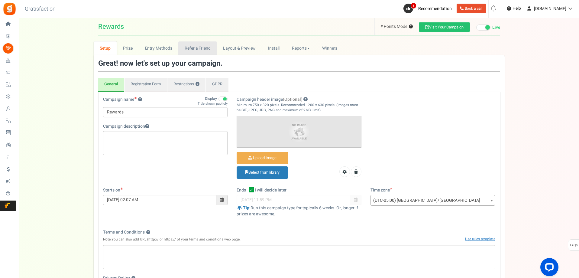
click at [202, 49] on link "Refer a Friend" at bounding box center [197, 48] width 38 height 14
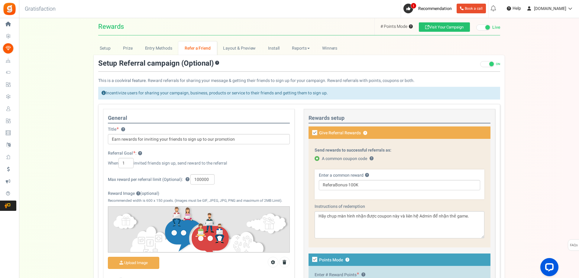
scroll to position [30, 0]
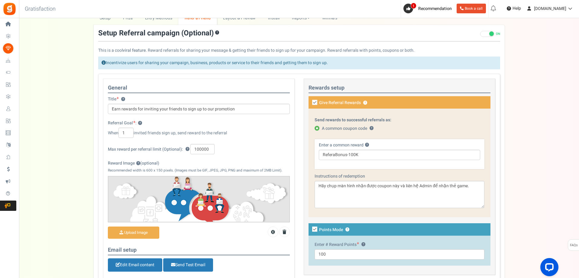
click at [316, 102] on icon at bounding box center [314, 102] width 5 height 5
click at [316, 102] on input "Give Referral Rewards ? Coupon over" at bounding box center [397, 106] width 182 height 10
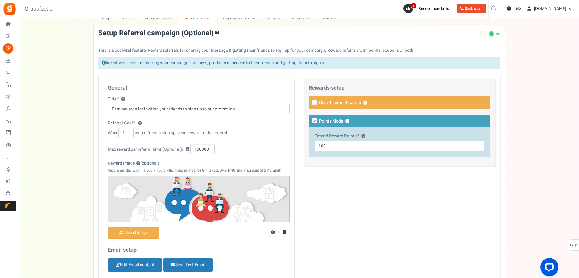
click at [316, 102] on icon at bounding box center [315, 103] width 4 height 4
click at [316, 102] on input "Give Referral Rewards ? Coupon over" at bounding box center [397, 106] width 182 height 10
checkbox input "true"
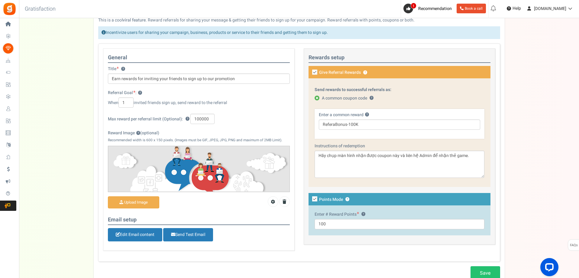
scroll to position [0, 0]
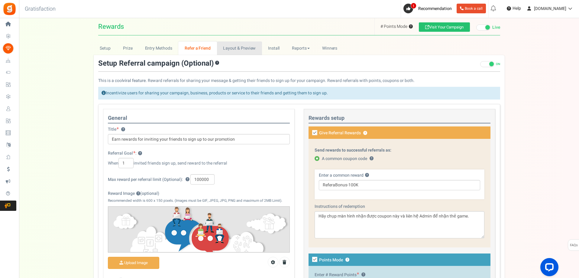
click at [241, 53] on link "Layout & Preview" at bounding box center [239, 48] width 45 height 14
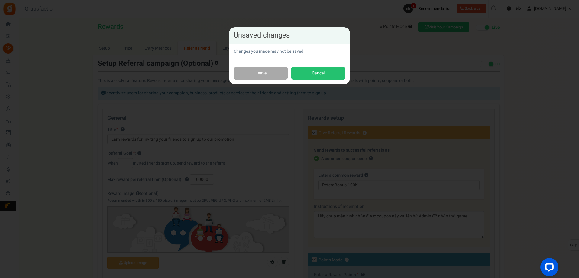
click at [303, 89] on div "Unsaved changes Changes you made may not be saved. Leave Cancel" at bounding box center [289, 139] width 579 height 278
click at [269, 73] on link "Leave" at bounding box center [261, 74] width 54 height 14
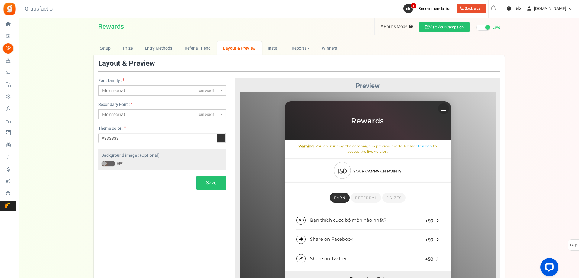
click at [113, 164] on span at bounding box center [108, 164] width 14 height 6
click at [101, 164] on input "ON OFF" at bounding box center [101, 164] width 0 height 4
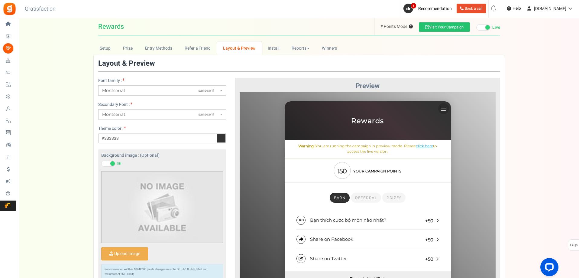
scroll to position [30, 0]
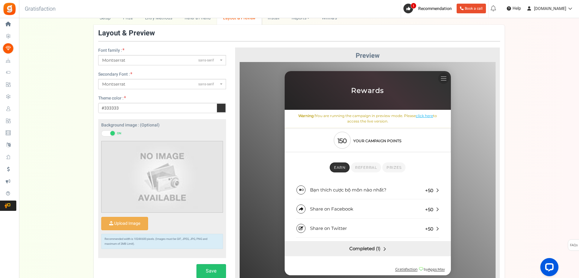
click at [132, 214] on div "Upload Image Recommended width is 1024X600 pixels. (Images must be GIF, JPEG, J…" at bounding box center [162, 195] width 122 height 119
click at [138, 221] on input "Upload Image" at bounding box center [125, 223] width 46 height 13
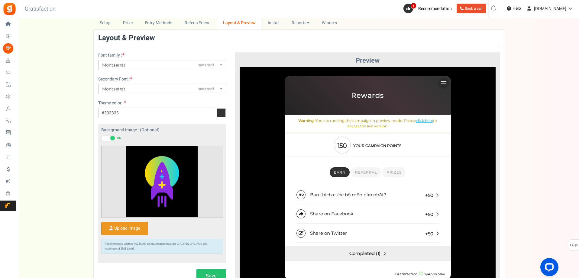
scroll to position [0, 0]
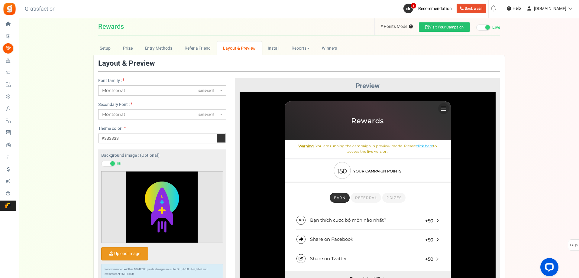
click at [221, 139] on icon at bounding box center [221, 138] width 9 height 9
click at [221, 139] on input "#333333" at bounding box center [162, 138] width 128 height 10
click at [221, 139] on icon at bounding box center [221, 138] width 9 height 9
click at [221, 139] on input "#333333" at bounding box center [162, 138] width 128 height 10
click at [238, 162] on div "Preview Switch to classic layout" at bounding box center [367, 199] width 265 height 243
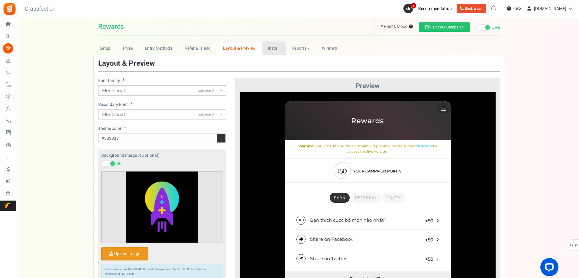
click at [269, 49] on link "Install" at bounding box center [274, 48] width 24 height 14
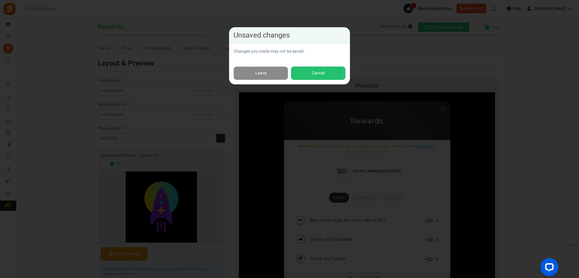
click at [277, 76] on link "Leave" at bounding box center [261, 74] width 54 height 14
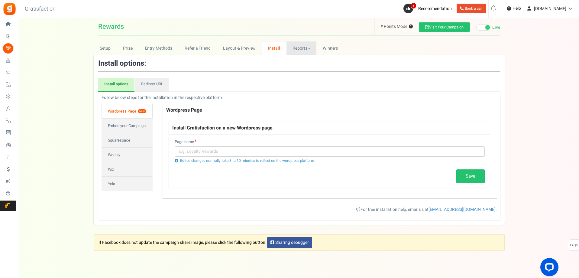
click at [308, 48] on span at bounding box center [309, 48] width 2 height 1
click at [300, 73] on link "Users" at bounding box center [311, 70] width 48 height 9
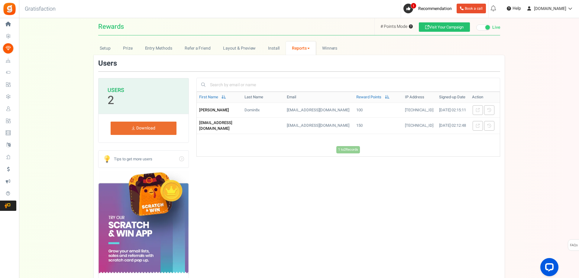
click at [303, 50] on link "Reports" at bounding box center [301, 48] width 30 height 14
click at [304, 77] on link "Points" at bounding box center [310, 78] width 48 height 9
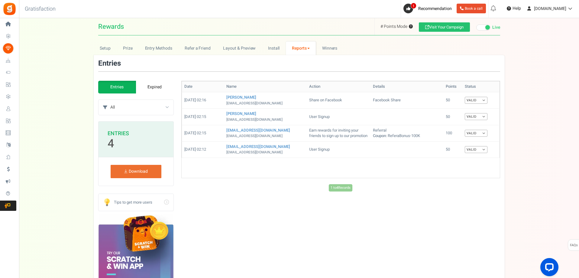
click at [302, 48] on link "Reports" at bounding box center [301, 48] width 30 height 14
click at [306, 85] on link "Referral Stats" at bounding box center [310, 87] width 48 height 9
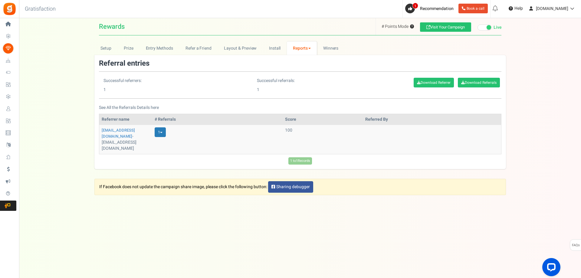
click at [376, 135] on td at bounding box center [432, 139] width 138 height 29
click at [381, 132] on td at bounding box center [432, 139] width 138 height 29
click at [330, 49] on span "Winners" at bounding box center [330, 48] width 15 height 6
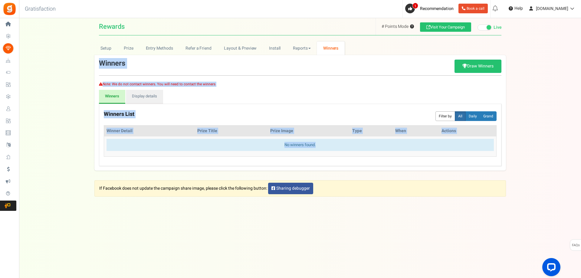
click at [331, 91] on ul "Winners Display details" at bounding box center [300, 97] width 402 height 14
drag, startPoint x: 158, startPoint y: 83, endPoint x: 210, endPoint y: 82, distance: 51.4
click at [210, 82] on div "Note: We do not contact winners. You will need to contact the winners" at bounding box center [300, 73] width 402 height 27
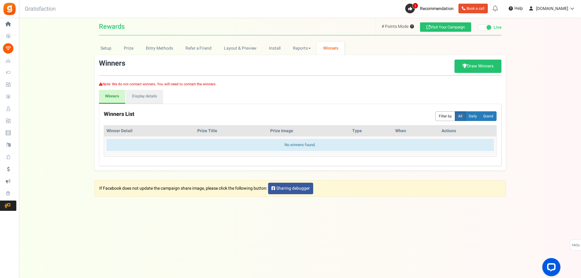
click at [222, 84] on div "Note: We do not contact winners. You will need to contact the winners" at bounding box center [300, 73] width 402 height 27
click at [474, 66] on link "Draw Winners" at bounding box center [477, 66] width 47 height 13
select select "random"
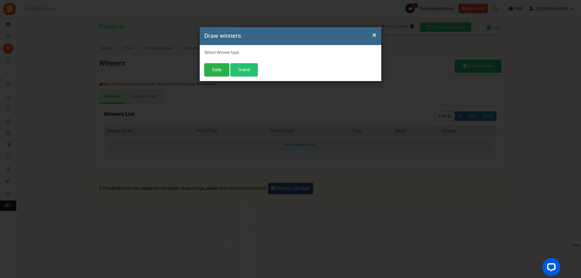
click at [222, 72] on button "Daily" at bounding box center [216, 69] width 25 height 13
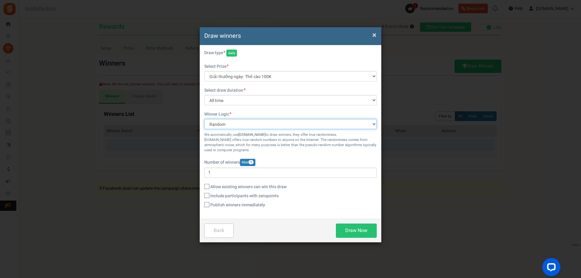
click at [238, 122] on select "Random Highest #Points Manual" at bounding box center [290, 124] width 172 height 10
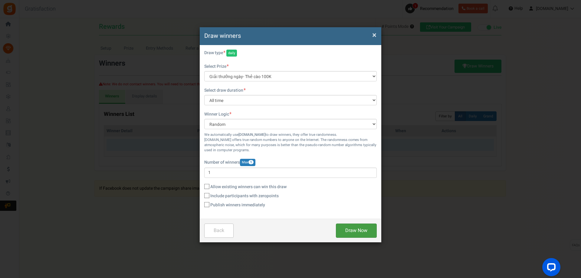
click at [356, 233] on button "Draw Now" at bounding box center [356, 230] width 41 height 14
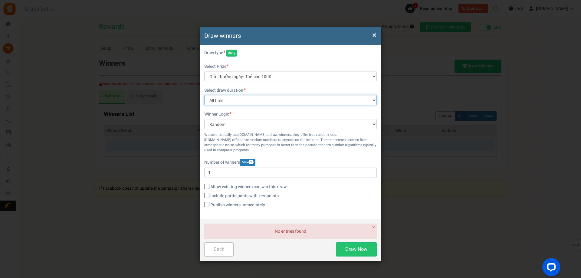
click at [328, 99] on select "All time [DATE] [DATE] The [DATE] Last 7 days This week (Sun - [DATE]) This wee…" at bounding box center [290, 100] width 172 height 10
click at [204, 95] on select "All time [DATE] [DATE] The [DATE] Last 7 days This week (Sun - [DATE]) This wee…" at bounding box center [290, 100] width 172 height 10
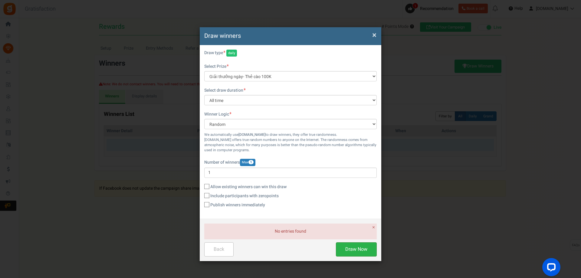
click at [358, 251] on button "Draw Now" at bounding box center [356, 249] width 41 height 14
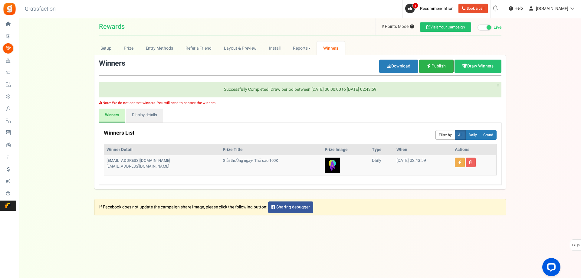
click at [436, 70] on link "Publish Unpublish" at bounding box center [436, 66] width 34 height 13
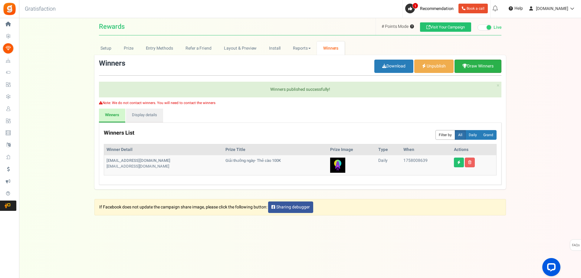
click at [469, 70] on link "Draw Winners" at bounding box center [477, 66] width 47 height 13
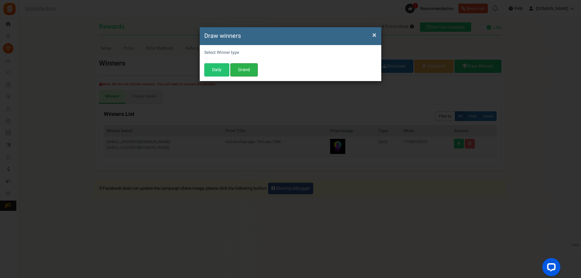
click at [254, 69] on button "Grand" at bounding box center [244, 69] width 28 height 13
select select "all"
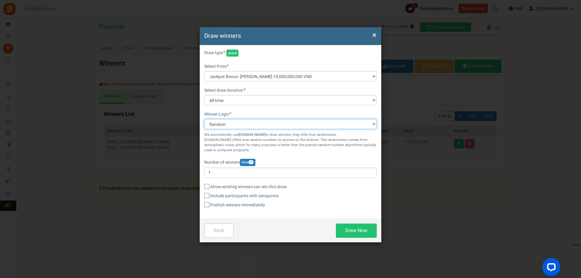
click at [255, 121] on select "Random Highest #Points Manual" at bounding box center [290, 124] width 172 height 10
select select "manual"
click at [204, 119] on select "Random Highest #Points Manual" at bounding box center [290, 124] width 172 height 10
type input "0"
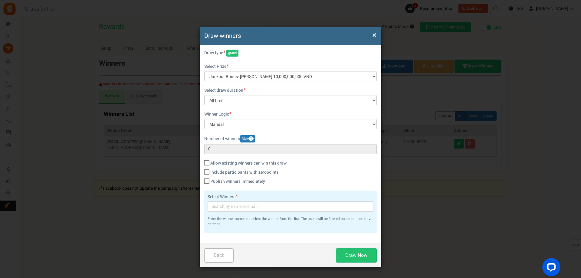
click at [205, 163] on icon at bounding box center [207, 163] width 4 height 4
click at [202, 163] on input "Allow existing winners can win this draw" at bounding box center [200, 163] width 4 height 4
checkbox input "true"
click at [207, 171] on icon at bounding box center [207, 172] width 4 height 4
click at [202, 171] on input "Include participants with zero Points" at bounding box center [200, 173] width 4 height 4
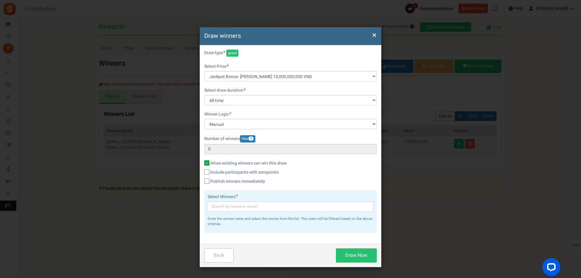
checkbox input "true"
click at [207, 180] on icon at bounding box center [207, 181] width 4 height 4
click at [202, 180] on input "Publish winners immediately" at bounding box center [200, 182] width 4 height 4
checkbox input "true"
click at [225, 205] on input "text" at bounding box center [290, 206] width 166 height 10
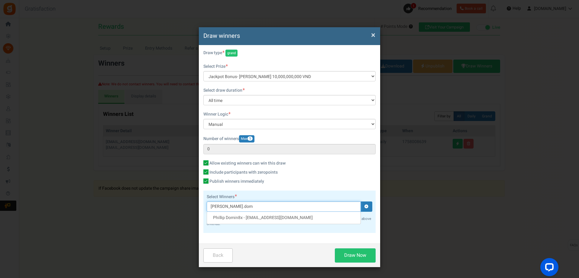
type input "[PERSON_NAME].domi"
click at [243, 218] on link "Phillip Domin8x - [EMAIL_ADDRESS][DOMAIN_NAME]" at bounding box center [263, 217] width 100 height 6
type input "1"
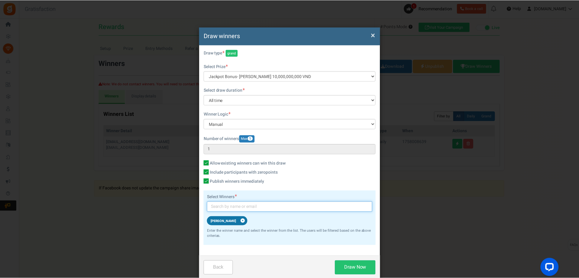
scroll to position [10, 0]
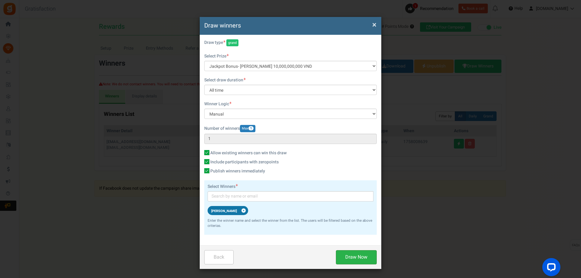
click at [364, 252] on button "Draw Now" at bounding box center [356, 257] width 41 height 14
checkbox input "false"
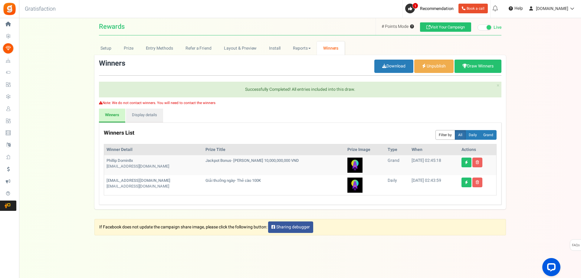
click at [349, 249] on div "View less View more × [NEW!] Include taxes and shipping when rewarding points f…" at bounding box center [290, 147] width 581 height 259
click at [409, 211] on div "Setup Prize Entry Methods Reward Setup Refer a Friend Layout & Preview Layout &…" at bounding box center [299, 126] width 561 height 171
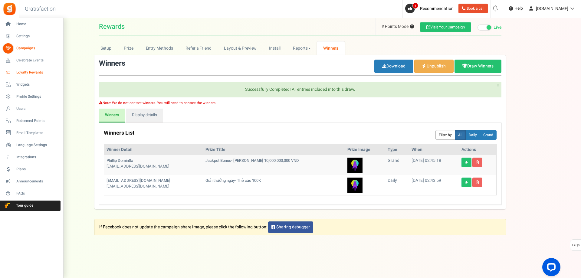
click at [33, 74] on span "Loyalty Rewards" at bounding box center [37, 72] width 42 height 5
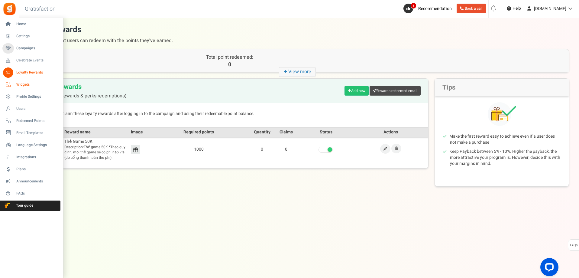
click at [21, 86] on span "Widgets" at bounding box center [37, 84] width 42 height 5
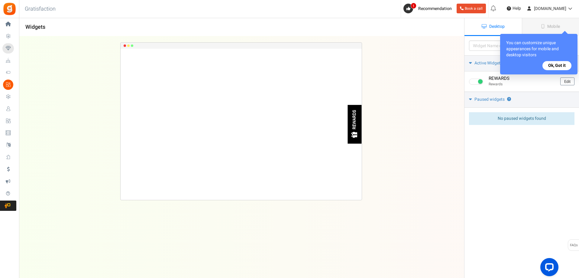
click at [167, 72] on div "REWARDS Loading.. × To configure LightBox layout please Click here" at bounding box center [241, 124] width 241 height 151
click at [127, 44] on u at bounding box center [128, 45] width 2 height 2
click at [555, 65] on button "Ok, Got it" at bounding box center [557, 65] width 29 height 9
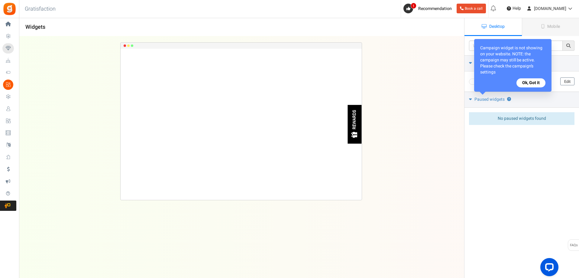
click at [539, 78] on button "Ok, Got it" at bounding box center [531, 82] width 29 height 9
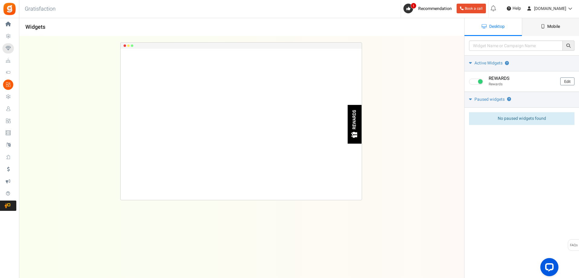
click at [548, 29] on span "Mobile" at bounding box center [554, 26] width 13 height 6
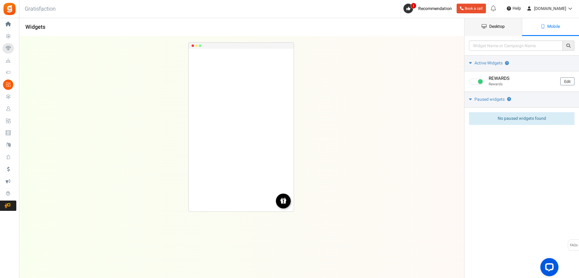
click at [497, 24] on span "Desktop" at bounding box center [497, 26] width 15 height 6
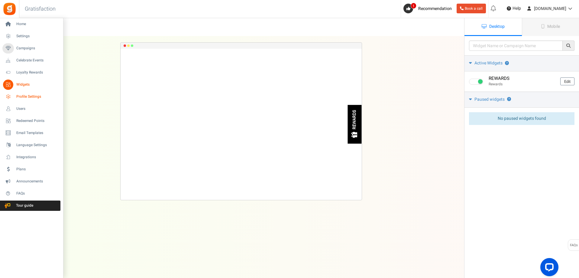
click at [25, 96] on span "Profile Settings" at bounding box center [37, 96] width 42 height 5
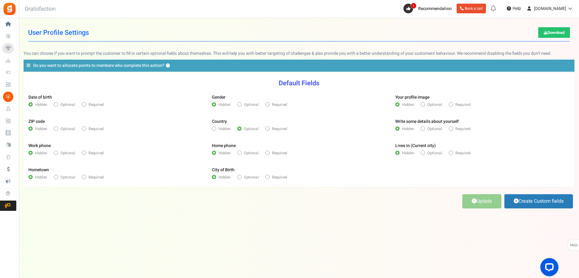
click at [83, 103] on span at bounding box center [84, 104] width 4 height 4
click at [83, 103] on input "Required" at bounding box center [84, 105] width 4 height 4
radio input "true"
click at [83, 153] on span at bounding box center [84, 153] width 4 height 4
click at [83, 153] on input "Required" at bounding box center [84, 153] width 4 height 4
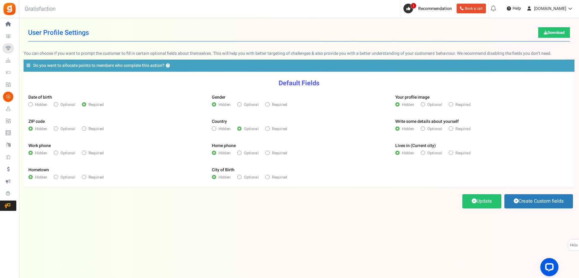
radio input "true"
click at [58, 177] on span at bounding box center [56, 177] width 4 height 4
click at [57, 177] on input "Optional" at bounding box center [56, 178] width 4 height 4
radio input "true"
click at [238, 178] on span at bounding box center [239, 177] width 4 height 4
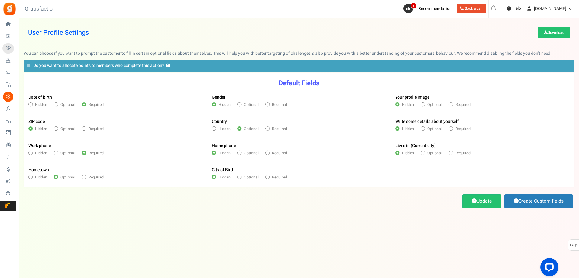
click at [238, 178] on input "Optional" at bounding box center [239, 178] width 4 height 4
radio input "true"
click at [239, 106] on span at bounding box center [239, 104] width 4 height 4
click at [239, 106] on input "Optional" at bounding box center [239, 105] width 4 height 4
radio input "true"
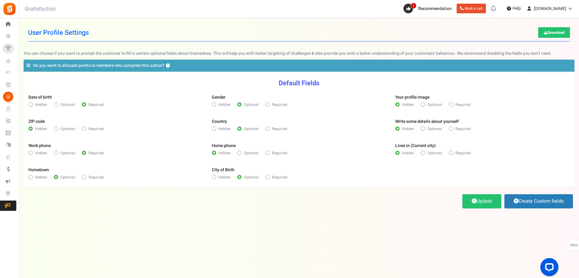
click at [422, 104] on span at bounding box center [423, 104] width 4 height 4
click at [422, 104] on input "Optional" at bounding box center [423, 105] width 4 height 4
radio input "true"
click at [425, 127] on label "Optional" at bounding box center [431, 128] width 21 height 5
click at [425, 127] on input "Optional" at bounding box center [423, 129] width 4 height 4
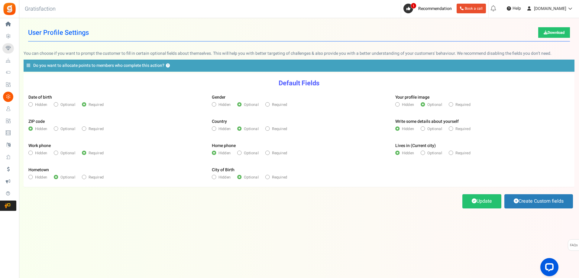
radio input "true"
click at [425, 152] on span at bounding box center [423, 153] width 4 height 4
click at [425, 152] on input "Optional" at bounding box center [423, 153] width 4 height 4
radio input "true"
click at [520, 199] on link "Create Custom fields" at bounding box center [539, 201] width 69 height 14
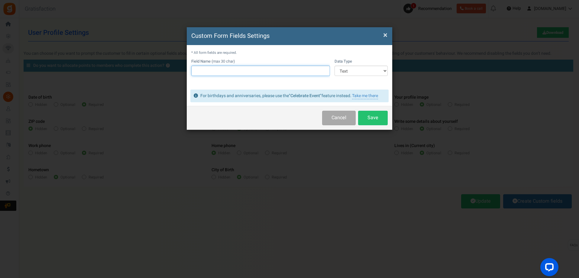
click at [234, 71] on input "text" at bounding box center [260, 71] width 139 height 10
type input "F"
paste input "ả"
paste input "ẩm"
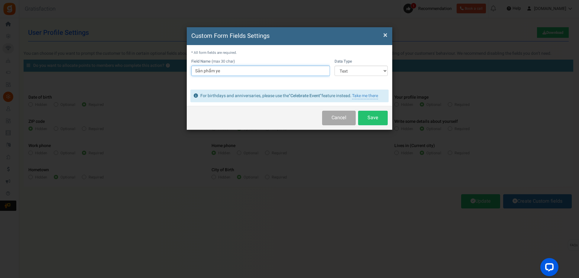
paste input "êu"
paste input "íc"
type input "Sản phẩm yêu thích"
click at [374, 118] on button "Save" at bounding box center [373, 118] width 30 height 14
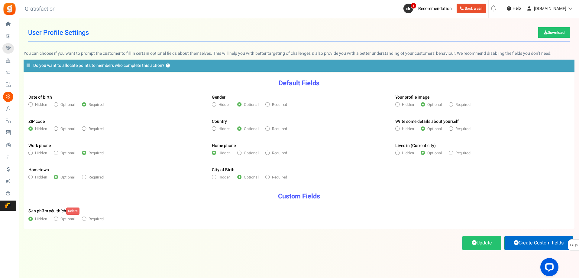
click at [550, 244] on link "Create Custom fields" at bounding box center [539, 243] width 69 height 14
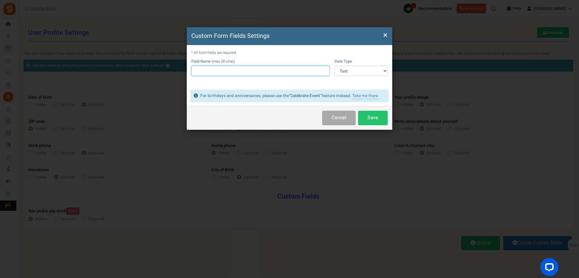
click at [256, 70] on input "text" at bounding box center [260, 71] width 139 height 10
type input "d"
paste input "đa"
paste input "ã"
type input "đ"
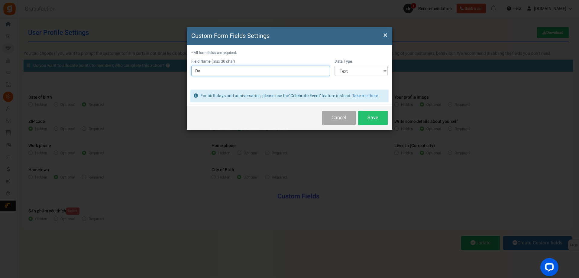
type input "D"
paste input "Đa"
paste input "ã"
paste input "ó"
paste input "êm"
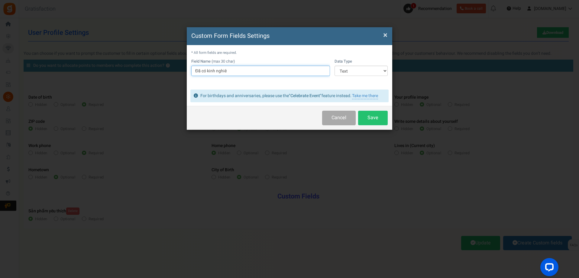
paste input "ệm"
paste input "á"
paste input "ươc"
paste input "ợc"
paste input "ươc"
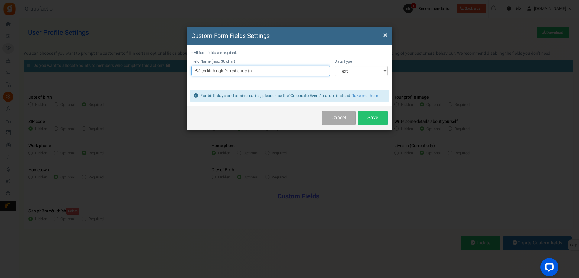
paste input "ớc"
paste input "đa"
paste input "ây"
type input "Đã có kinh nghiệm cá cược trước đây? (Y/N)"
click at [382, 66] on select "Text Number Multiple Options (can only select one) Multiple Options (can select…" at bounding box center [361, 71] width 53 height 10
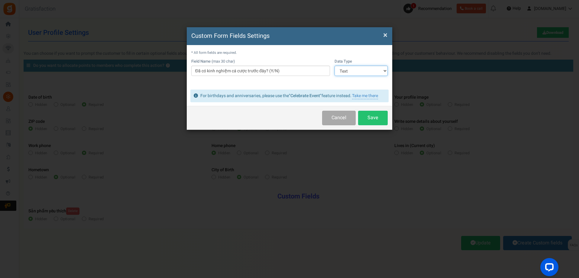
select select "3"
click at [335, 66] on select "Text Number Multiple Options (can only select one) Multiple Options (can select…" at bounding box center [361, 71] width 53 height 10
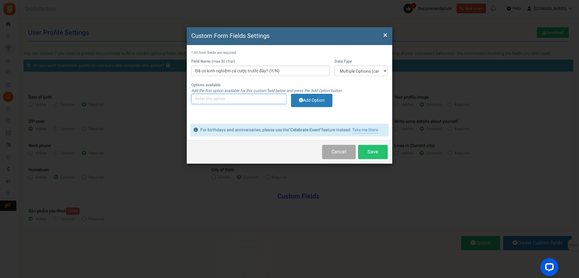
click at [258, 98] on input "text" at bounding box center [238, 99] width 95 height 10
type input "Yes"
click at [315, 102] on link "Add Option" at bounding box center [311, 100] width 41 height 13
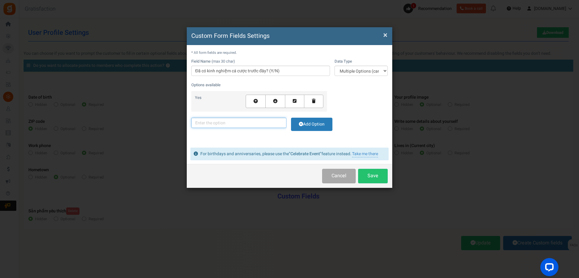
click at [244, 124] on input "text" at bounding box center [238, 123] width 95 height 10
type input "No"
click at [308, 128] on link "Add Option" at bounding box center [311, 124] width 41 height 13
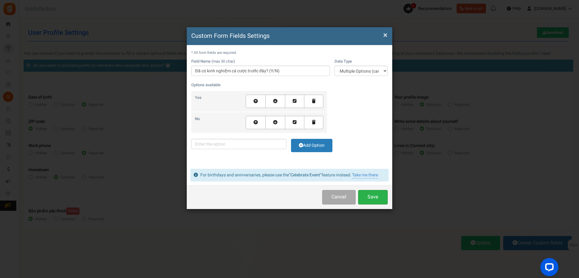
click at [379, 200] on button "Save" at bounding box center [373, 197] width 30 height 14
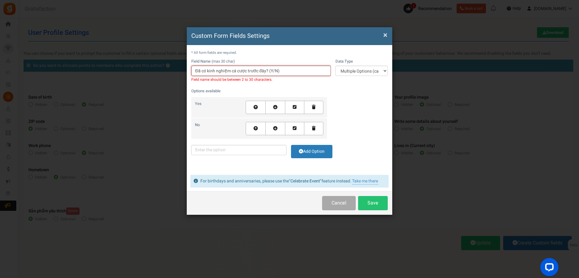
drag, startPoint x: 269, startPoint y: 72, endPoint x: 282, endPoint y: 72, distance: 13.0
click at [282, 72] on input "Đã có kinh nghiệm cá cược trước đây? (Y/N)" at bounding box center [261, 71] width 140 height 10
type input "Đã có kinh nghiệm cá cược trước đây?"
click at [374, 200] on button "Save" at bounding box center [373, 203] width 30 height 14
drag, startPoint x: 203, startPoint y: 70, endPoint x: 173, endPoint y: 66, distance: 30.7
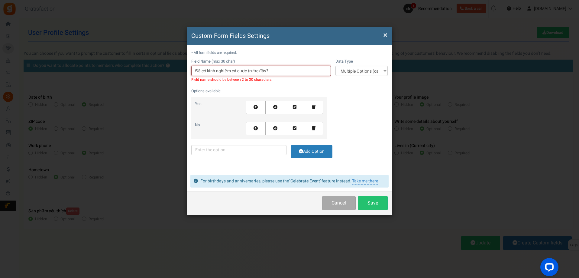
click at [173, 66] on div "Custom Form Fields Settings × Close * All form fields are required. Field Name …" at bounding box center [289, 139] width 579 height 278
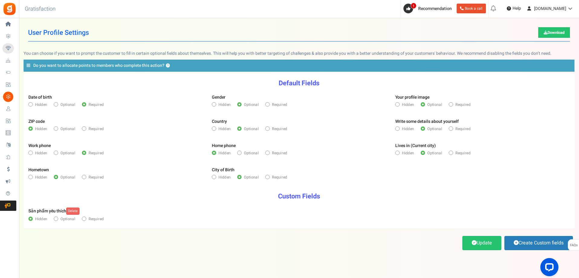
click at [417, 213] on form "Sản phẩm yêu thích Delete Hidden Optional Required" at bounding box center [299, 215] width 551 height 25
click at [472, 236] on link "Update" at bounding box center [482, 243] width 39 height 14
click at [363, 205] on form "Sản phẩm yêu thích Delete Hidden Optional Required" at bounding box center [299, 215] width 551 height 25
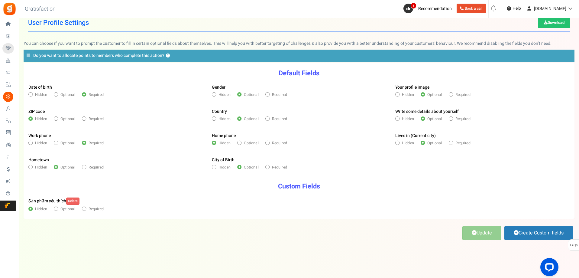
click at [215, 165] on span at bounding box center [214, 167] width 4 height 4
click at [215, 166] on input "Hidden" at bounding box center [214, 168] width 4 height 4
radio input "true"
click at [32, 165] on span at bounding box center [30, 167] width 4 height 4
click at [32, 166] on input "Hidden" at bounding box center [30, 168] width 4 height 4
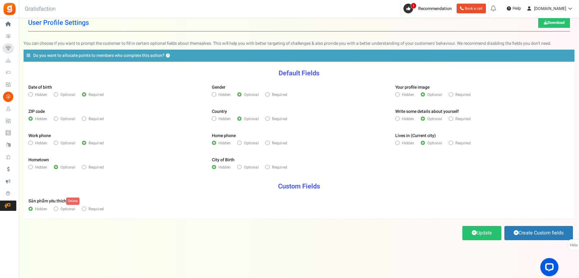
radio input "true"
click at [450, 91] on div "Your profile image Hidden Optional Required" at bounding box center [483, 92] width 184 height 24
click at [452, 96] on span at bounding box center [451, 94] width 4 height 4
click at [452, 96] on input "Required" at bounding box center [451, 95] width 4 height 4
radio input "true"
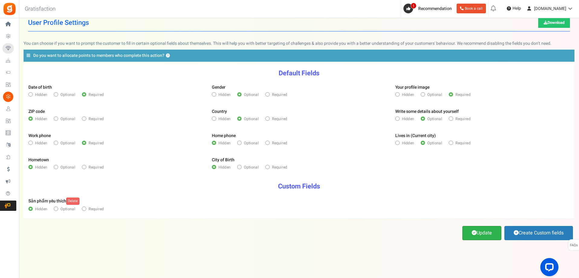
click at [478, 235] on link "Update" at bounding box center [482, 233] width 39 height 14
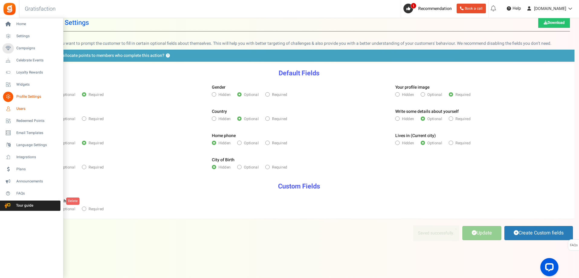
click at [21, 108] on span "Users" at bounding box center [37, 108] width 42 height 5
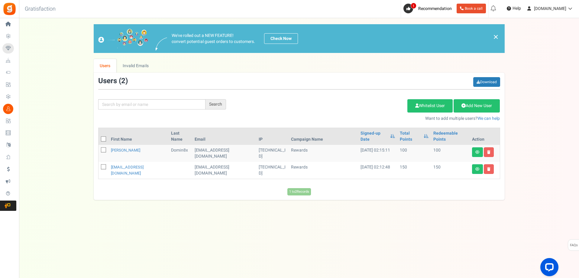
click at [307, 110] on div "Add Etsy Order Delete Selected Users Import Users Spam Protection Subtract Poin…" at bounding box center [368, 109] width 274 height 26
click at [136, 62] on link "Invalid Emails" at bounding box center [135, 66] width 38 height 14
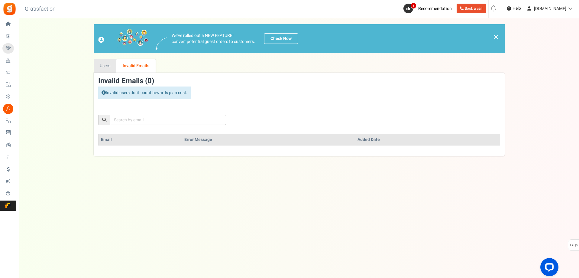
click at [109, 63] on link "Users" at bounding box center [105, 66] width 23 height 14
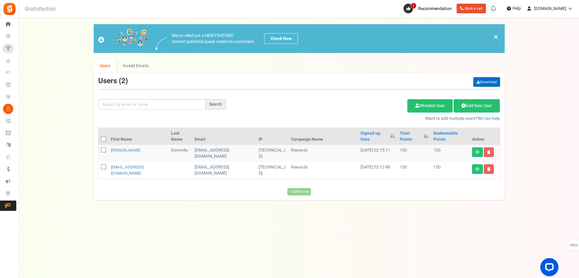
click at [495, 82] on link "Download" at bounding box center [487, 82] width 27 height 10
click at [475, 109] on link "Add New User" at bounding box center [477, 105] width 46 height 13
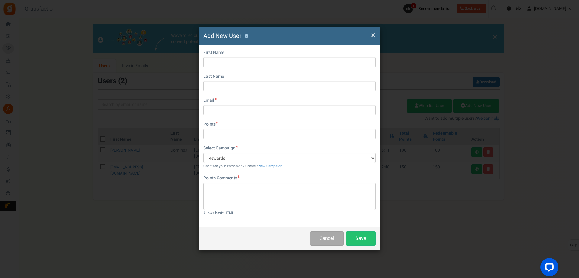
click at [371, 33] on span "×" at bounding box center [373, 34] width 4 height 11
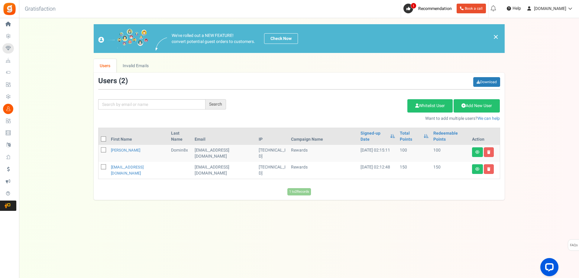
click at [433, 145] on td "100" at bounding box center [450, 153] width 38 height 17
click at [410, 130] on link "Total Points" at bounding box center [410, 136] width 21 height 12
click at [269, 42] on link "Check Now" at bounding box center [281, 38] width 34 height 11
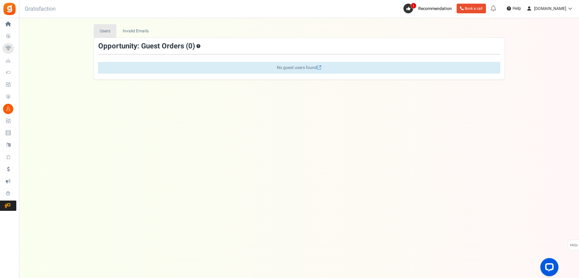
click at [110, 29] on link "Users" at bounding box center [105, 31] width 23 height 14
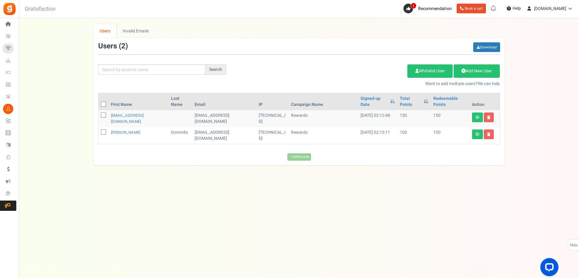
click at [210, 189] on div "Under maintenance we will be back soon We apologize for any inconvenience. The …" at bounding box center [299, 126] width 560 height 217
click at [477, 116] on icon at bounding box center [478, 118] width 4 height 4
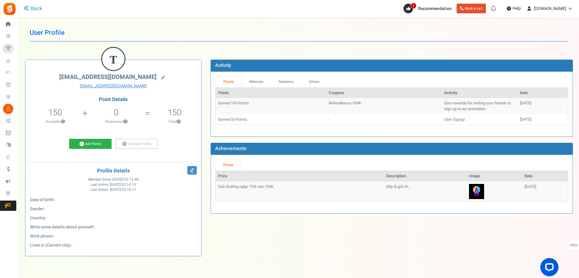
click at [87, 145] on link "Add Points" at bounding box center [90, 144] width 42 height 10
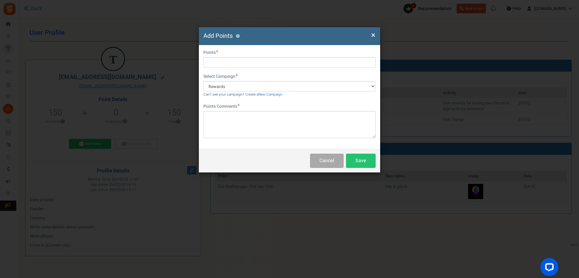
click at [370, 37] on h4 "Add Points ?" at bounding box center [289, 36] width 172 height 9
click at [375, 35] on span "×" at bounding box center [373, 34] width 4 height 11
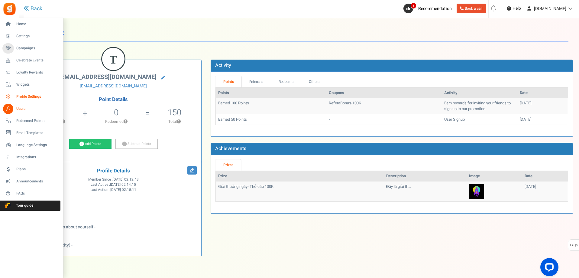
click at [25, 96] on span "Profile Settings" at bounding box center [37, 96] width 42 height 5
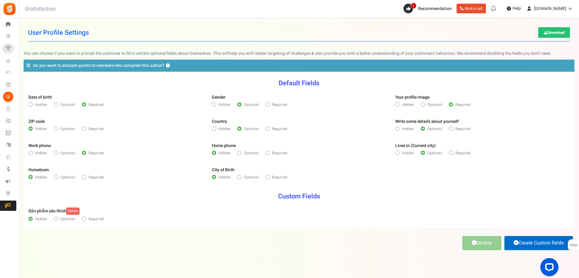
click at [535, 244] on link "Create Custom fields" at bounding box center [539, 243] width 69 height 14
select select "1"
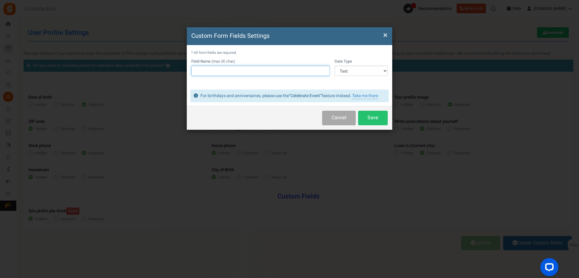
click at [250, 69] on input "text" at bounding box center [260, 71] width 139 height 10
type input "Telegram"
click at [389, 120] on div "Cancel Save" at bounding box center [290, 118] width 206 height 24
click at [386, 119] on button "Save" at bounding box center [373, 118] width 30 height 14
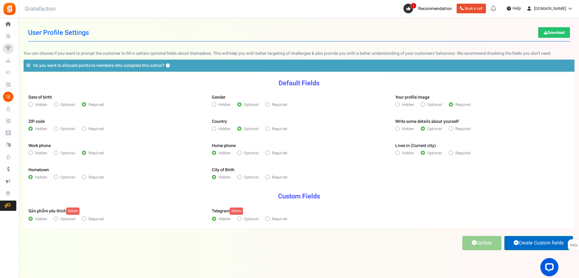
click at [531, 246] on link "Create Custom fields" at bounding box center [539, 243] width 69 height 14
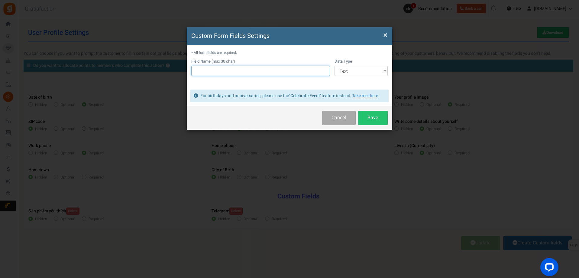
click at [227, 69] on input "text" at bounding box center [260, 71] width 139 height 10
type input "N"
paste input "ên"
click at [375, 118] on button "Save" at bounding box center [373, 118] width 30 height 14
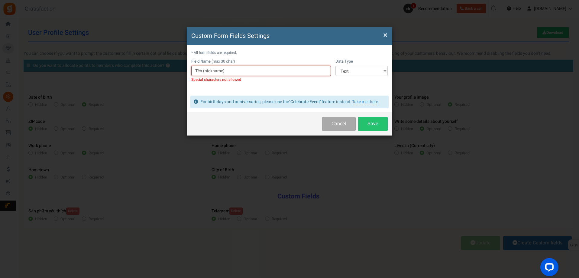
click at [206, 72] on input "Tên (nickname)" at bounding box center [261, 71] width 140 height 10
type input "Tên-nickname)"
drag, startPoint x: 230, startPoint y: 69, endPoint x: 130, endPoint y: 81, distance: 101.4
click at [130, 81] on div "Custom Form Fields Settings × Close * All form fields are required. Field Name …" at bounding box center [289, 139] width 579 height 278
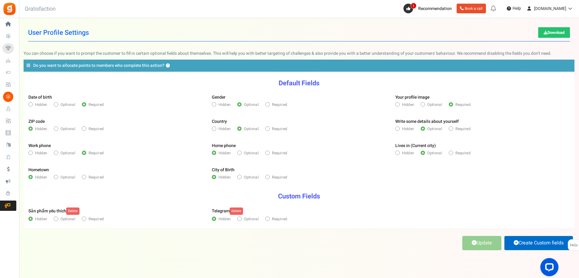
click at [526, 242] on link "Create Custom fields" at bounding box center [539, 243] width 69 height 14
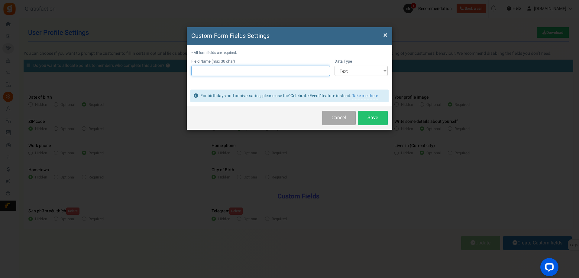
click at [230, 72] on input "text" at bounding box center [260, 71] width 139 height 10
click at [230, 70] on input "text" at bounding box center [260, 71] width 139 height 10
paste input "ên"
paste input "ọi"
type input "Tên gọi"
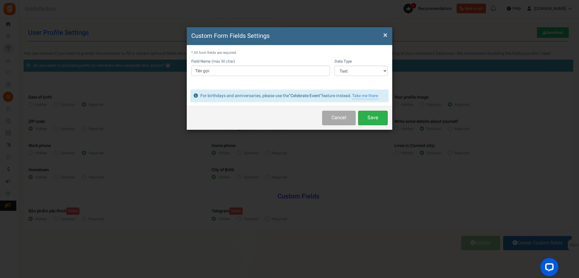
click at [369, 116] on button "Save" at bounding box center [373, 118] width 30 height 14
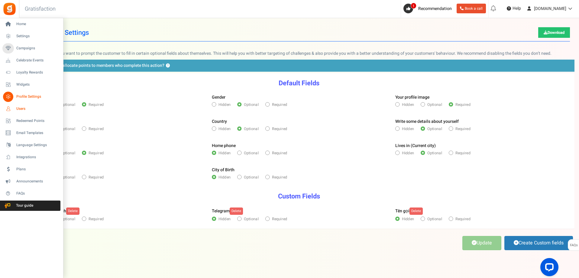
click at [26, 107] on span "Users" at bounding box center [37, 108] width 42 height 5
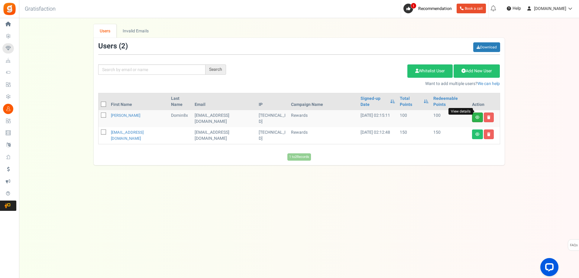
click at [478, 116] on icon at bounding box center [478, 118] width 4 height 4
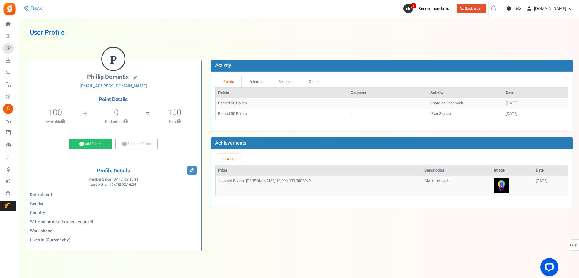
click at [306, 217] on div "P Phillip Domin8x [EMAIL_ADDRESS][DOMAIN_NAME] Point Details 100 100 Redeemable…" at bounding box center [299, 153] width 557 height 207
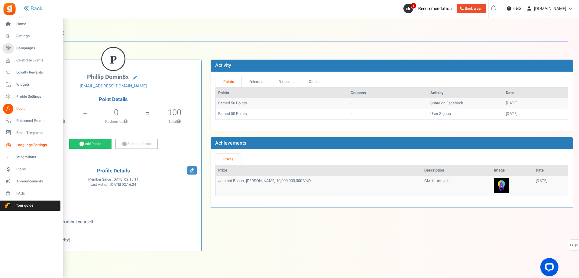
click at [36, 143] on span "Language Settings" at bounding box center [37, 144] width 42 height 5
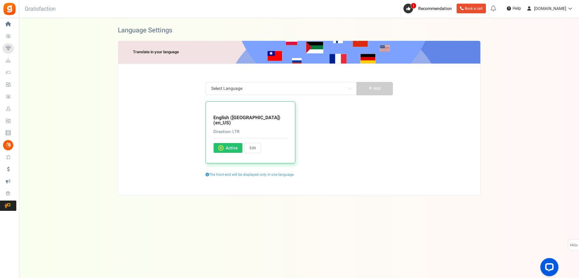
click at [245, 116] on h3 "English ([GEOGRAPHIC_DATA]) (en_US)" at bounding box center [250, 120] width 74 height 11
click at [256, 129] on p "Direction: LTR" at bounding box center [250, 132] width 74 height 6
click at [248, 129] on p "Direction: LTR" at bounding box center [250, 132] width 74 height 6
click at [245, 129] on p "Direction: LTR" at bounding box center [250, 132] width 74 height 6
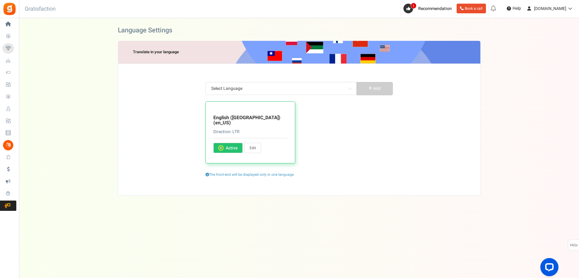
click at [260, 93] on span "Select Language" at bounding box center [281, 88] width 145 height 11
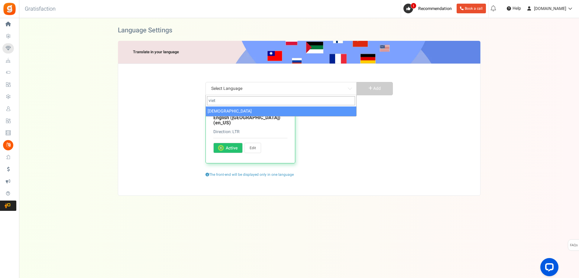
type input "viet"
select select "vi_VN"
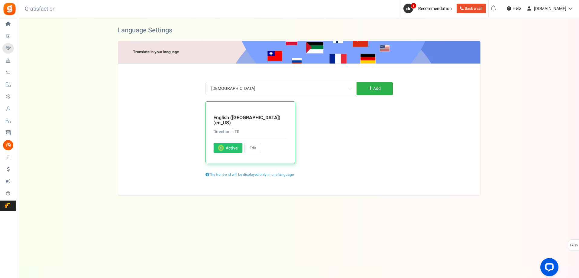
click at [369, 87] on icon at bounding box center [371, 88] width 4 height 4
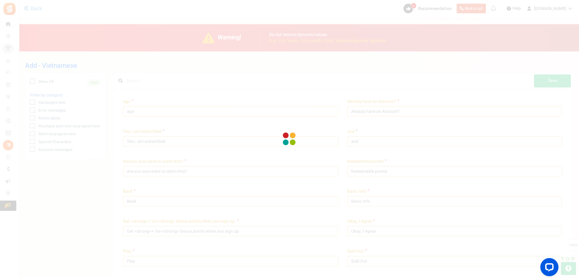
type input "trước đây"
type input "Bạn đã có tài khoản?"
type input "Có, tôi đã đăng ký"
type input "và"
type input "Bạn có chắc chắn muốn khẳng định điều này?"
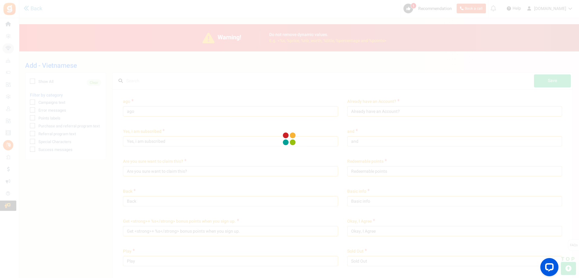
type input "Điểm có thể quy đổi"
type input "Quay lại"
type input "Thông tin cơ bản"
type input "Nhận <strong> + %s </strong> điểm thưởng khi bạn đăng ký."
type input "Được rồi, tôi đồng ý"
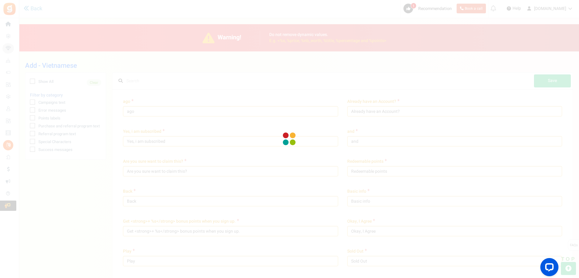
type input "Chơi"
type input "Hết hàng"
type input "Mở"
type input "Này! Chúng tôi đang chạy một chương trình khuyến mãi tuyệt vời. Hãy [MEDICAL_DA…"
type input "Nhanh lên! Mục nhập ngày hôm nay kết thúc bằng"
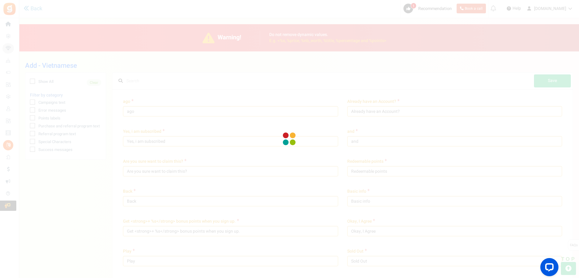
type input "Hủy"
type input "Thử thách sẽ bắt đầu trong %s"
type input "Thay đổi mã PIN"
type input "[PERSON_NAME] đổi người dùng"
type input "Yêu cầu bồi thường"
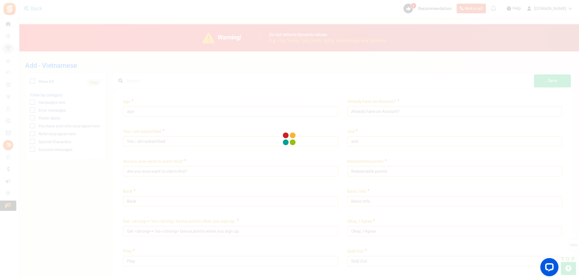
type input "Yêu cầu ngay"
type input "Bấm vào đây"
type input "Đóng"
type input "Sắp ra mắt"
type input "Nhận xét về một bài đăng trên blog"
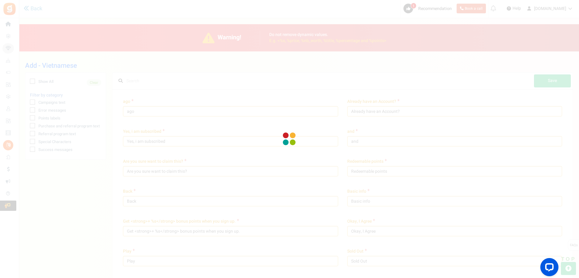
type input "Hồ sơ được điền bởi người dùng"
type input "Hoàn thành các hành động để kiếm điểm."
type input "Hoàn thành hành động này để mở khóa câu hỏi của bạn."
type input "<strong> Này! </strong> Hãy hoàn thành hồ sơ của bạn và kiếm được %s điểm thưởn…"
type input "Đã hoàn thành"
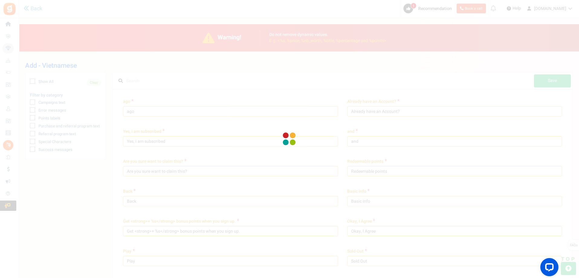
type input "XIN CHÚC MỪNG!"
type input "Kết nối với"
type input "Đang kết nối..."
type input "Liên hệ với quản trị viên trang web để nhận phiếu thưởng"
type input "Tiếp tục"
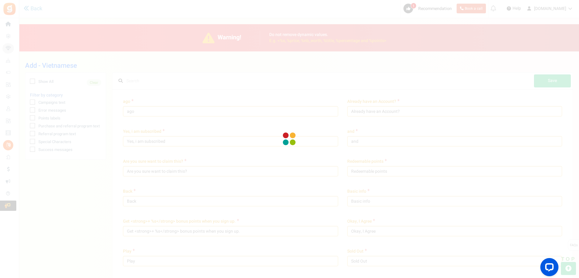
type input "Tiếp tục như"
type input "Tiếp tục mua sắm"
type input "Tạo tài khoản"
type input "Nhập mã PIN hiện tại của bạn"
type input "Điểm được đổi khi mua hàng."
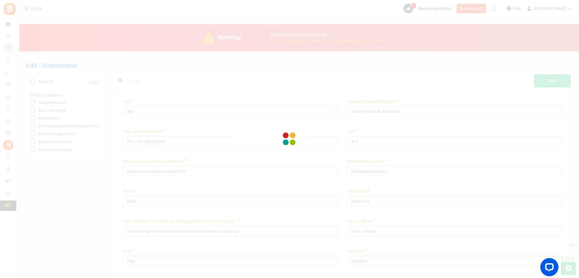
type input "Ngày"
type input "Kiếm"
type input "Kiếm <strong> {points}</strong> {points_label}khi mua sản phẩm này."
type input "Chỉnh sửa hồ sơ"
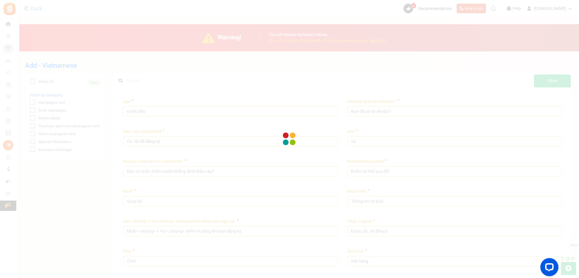
type input "Vui lòng liên hệ với %s."
type input "Đây là một email được tạo tự động. [PERSON_NAME] đừng nhấn trả lời. Nếu bạn có …"
type input "Nhập chi tiết để tiếp tục"
type input "Nhập URL của bảng Pinterest của bạn:"
type input "Nhập tên người dùng Pinterest của bạn:"
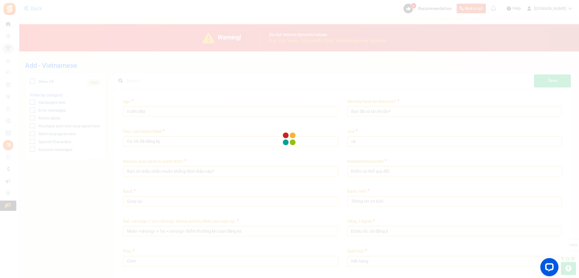
type input "Vui lòng nhập ngày"
type input "Vui lòng nhập ngày hợp lệ"
type input "Nhập tin nhắn của bạn"
type input "Đăng nhập vào cửa hàng"
type input "Bài dự thi"
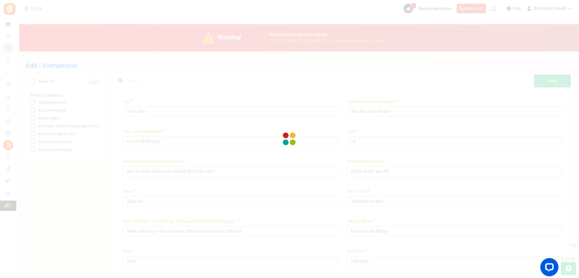
type input "Mục nhập"
type input "Vui lòng chấp nhận các điều khoản và điều kiện"
type input "Đây là một tài khoản hiện có. Vui lòng đăng nhập bên dưới"
type input "Tài khoản của bạn không tồn tại."
type input "Lỗi: Địa chỉ email này tạm thời bị đình chỉ. Vui lòng liên hệ với quản trị viên…"
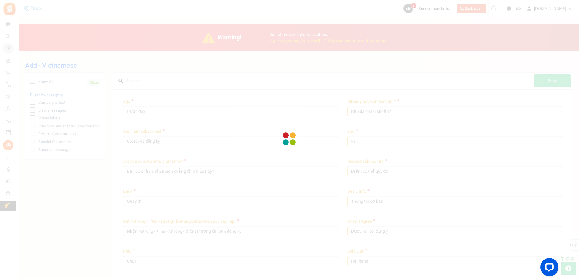
type input "Chiến dịch của bạn chưa được công bố"
type input "Lỗi: Cạnh tranh chưa bắt đầu"
type input "Vui lòng xác nhận ngày sinh của bạn"
type input "Vì mục đích bảo mật, hãy nhập mật khẩu hiện tại của bạn"
type input "Mật khẩu hiện tại không hợp lệ"
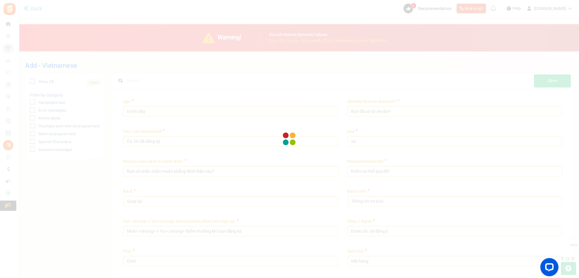
type input "Vui lòng nhập ngày sinh của bạn"
type input "Vui lòng nhập ngày sinh của bạn vào"
type input "Tuổi của bạn phải lớn hơn"
type input "Vui lòng nhập địa chỉ email của bạn"
type input "Vui lòng nhập địa chỉ email hợp lệ"
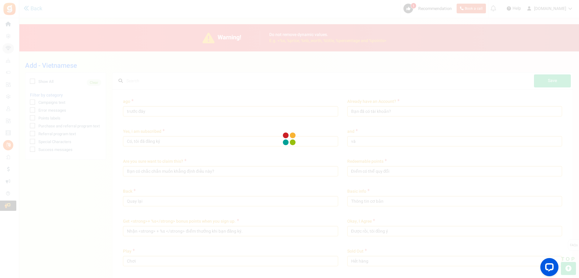
type input "Email hoặc mật khẩu không chính xác. Vui lòng kiểm tra và nhập lại"
type input "Không thể trống"
type input "Vui lòng nhập email"
type input "Nhập địa chỉ email của bạn bè."
type input "Vui lòng nhập một giá trị số"
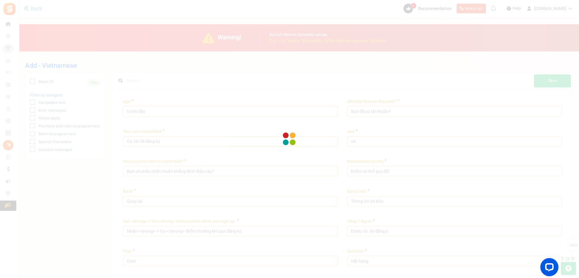
type input "Vui lòng nhập một số hợp lệ"
type input "Lỗi! Điểm đã được yêu cầu cho đơn đặt hàng này. Nhập ID biên lai khác hoặc liên…"
type input "Lỗi! ID đơn hàng không khớp với địa chỉ email của bạn."
type input "Lỗi! ID biên lai không tìm thấy. Nhập ID biên lai khác hoặc liên hệ với người b…"
type input "Lỗi! Điểm không được phân bổ. Giá trị đơn hàng của bạn nhỏ hơn giá trị đơn hàng…"
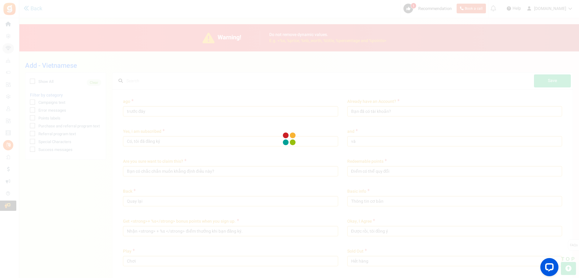
type input "Giá trị không chính xác. Vui lòng nhập một giá trị chính xác!"
type input "Lỗi: Truy cập không hợp lệ"
type input "Lỗi: Chiến dịch không hợp lệ"
type input "Quá nhiều nỗ lực! Vui lòng xác nhận bạn không phải là robot"
type input "Địa chỉ email không hợp lệ."
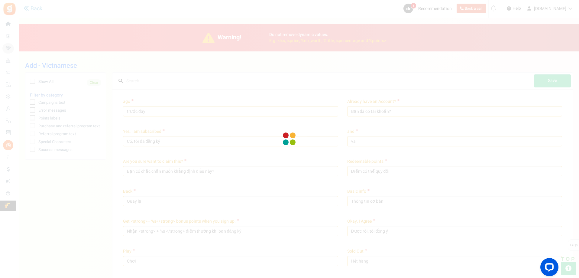
type input "Lỗi: Tiện ích mở rộng hình ảnh không hợp lệ"
type input "[PERSON_NAME] không hợp lệ. Mã PIN chỉ được chứa các ký tự số (0-9)"
type input "Sản phẩm không hợp lệ"
type input "Rất tiếc! Phiên của bạn đã hết hạn"
type input "Lỗi: Trang web không hợp lệ"
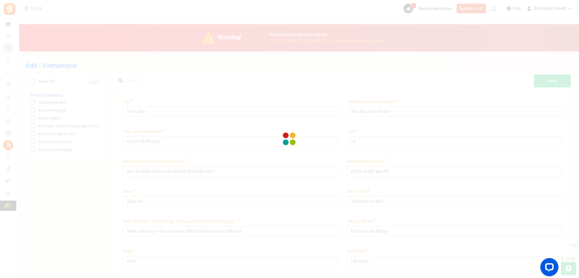
type input "Vui lòng nhập một url hợp lệ"
type input "Lỗi: Người dùng không hợp lệ"
type input "Giá trị đơn hàng của bạn nhỏ hơn giá trị đơn hàng tối thiểu"
type input "Rất tiếc! Yêu cầu thêm điểm"
type input "Vui lòng nhập tên của bạn"
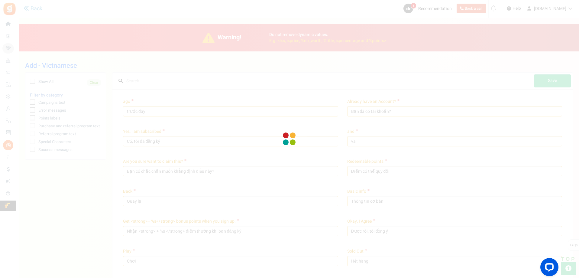
type input "Chỉ nhập bảng chữ cái"
type input "[PERSON_NAME] lòng nhập lại mật khẩu mới"
type input "Vui lòng nhập mật khẩu mới"
type input "Ngày đặt hàng cũ hơn ngày bắt đầu chương trình khách hàng thân thiết."
type input "Nhập mã PIN của bạn"
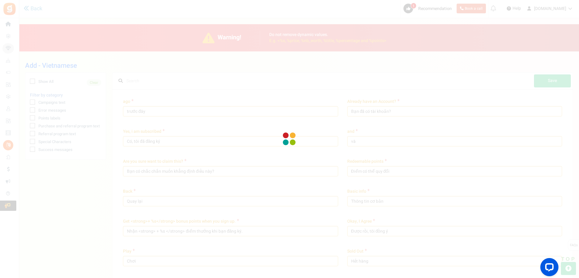
type input "Mật khẩu và mật khẩu đã nhập lại không khớp! Vui lòng thử lại"
type input "Vui lòng đánh giá chúng tôi"
type input "Vui lòng đăng ký cho chiến dịch"
type input "Unknown Error: Người dùng chưa đăng ký"
type input "Vui lòng chọn"
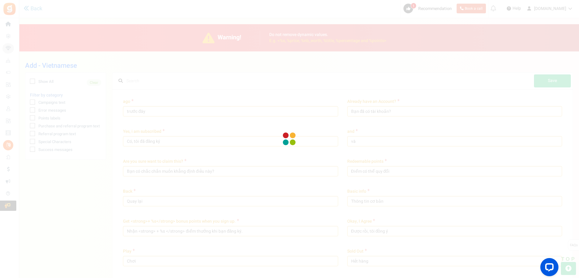
type input "Rất tiếc! Xin lỗi, đã xảy ra sự cố. Vui lòng thử lại."
type input "Ký tự đặc biệt không được phép"
type input "Lỗi! Nhập Hashtag Twitter"
type input "Lỗi! Độ dài tweet vượt quá. Rút ngắn tin nhắn của bạn và thử lại"
type input "Vui lòng nhập mã ZIP của bạn/bưu điện"
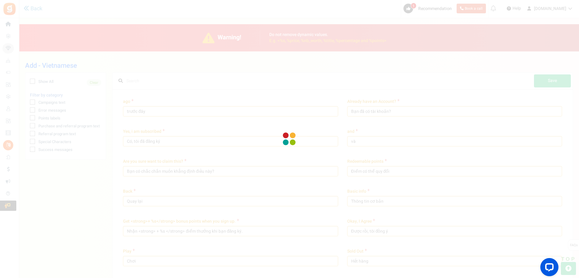
type input "Xin chúc mừng! Bạn đã kiếm được %points cho giao dịch này!"
type input "Phần thưởng sẽ được trao vào năm sau, nếu ngày nhập là trong %s ngày tiếp theo."
type input "Hết hạn:"
type input "Chương trình khuyến mãi này không được tài trợ, xác nhận hoặc quản lý bởi, hoặc…"
type input "Và không phải Facebook. Bằng cách [MEDICAL_DATA] gia chương trình khuyến mãi nà…"
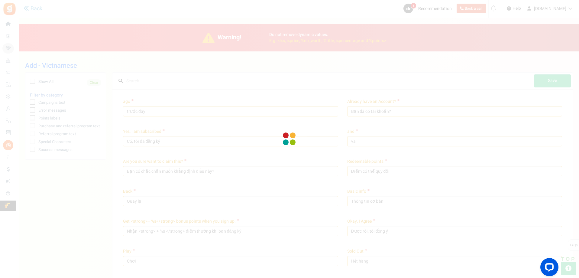
type input "Id email không hợp lệ. Vui lòng liên hệ với quản trị viên trang web."
type input "Tài khoản của bạn bị hạn chế. Vui lòng liên hệ với quản trị viên trang web."
type input "Thực hiện theo"
type input "Bằng cách [MEDICAL_DATA] gia vào chiến dịch này, bạn đồng ý với"
type input "Để biết thêm:"
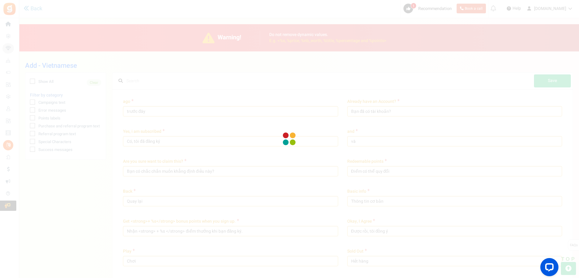
type input "Tôi quên [PERSON_NAME]"
type input "Hướng dẫn đặt lại [PERSON_NAME] đã được gửi qua email cho bạn. Hãy chắc chắn ki…"
type input "Tôi đã đọc và đồng ý với"
type input "Cảm ơn bạn đã ghé thăm. Chiến dịch sẽ bắt đầu trong"
type input "Cảm ơn bạn đã ghé thăm chúng tôi! Ngày khuyến mãi đã hết hạn. Người chiến thắng…"
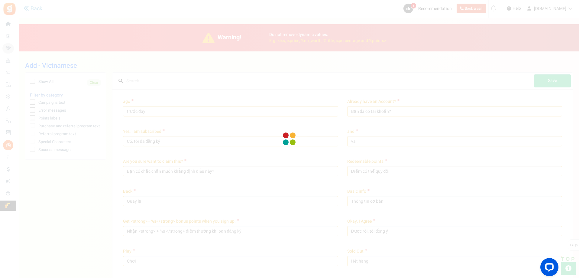
type input "Cảm ơn bạn đã ghé thăm chúng tôi. chiến dịch hiện không có sẵn."
type input "Chương trình đã đóng"
type input "Chúng tôi sử dụng Apps Mav làm nền tảng khuyến mãi của chúng tôi. Bằng cách nhấ…"
type input "Apps Mav là Bộ xử lý dữ liệu và Bộ điều khiển dữ liệu"
type input "Nhận thêm điểm"
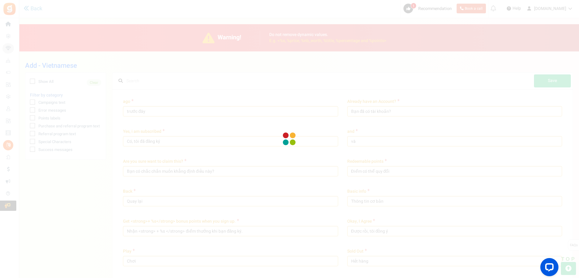
type input "Đi đến cửa hàng"
type input "Những điểm này hiện không thể được quy đổi. Chúng sẽ được thêm vào 'Điểm có thể…"
type input "Để biết thêm các mục"
type input "Điểm mà bạn có thể đổi lấy phần thưởng"
type input "Tổng số điểm đã đổi của người dùng kể từ ngày hết hạn cuối cùng"
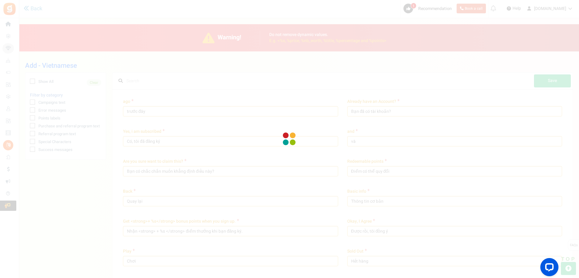
type input "Tổng điểm trừ đi bất kỳ điểm nào đã đổi. Điểm hiện đang trong giai đoạn Loại tr…"
type input "bạn kiếm được %nb_worth điểm tại %title"
type input "bạn sử dụng %nb_worth điểm tại %title"
type input "giờ"
type input "Giờ"
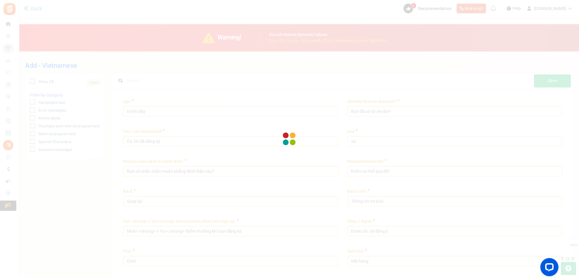
type input "Sinh nhật"
type input "Nhân vật (s) left"
type input "Thành phố của sự ra đời"
type input "yêu cầu bồi thường"
type input "Tên công ty"
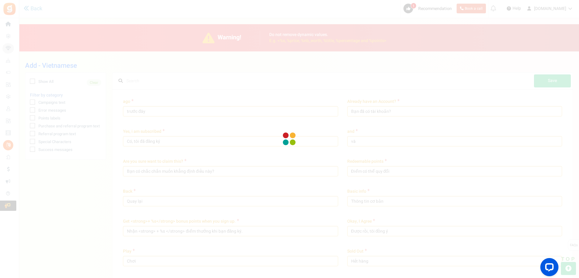
type input "Liên hệ"
type input "Sao chép"
type input "Quốc gia"
type input "Mật khẩu hiện tại của bạn"
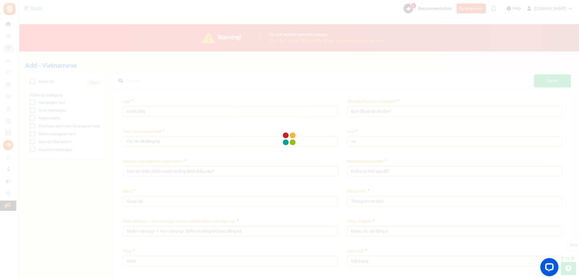
type input "Viết một số chi tiết về bản thân"
type input "E-mail"
type input "Nhập địa chỉ email được phân tách bằng dấu phẩy"
type input "Tên"
type input "Tôi ít nhất là %s tuổi"
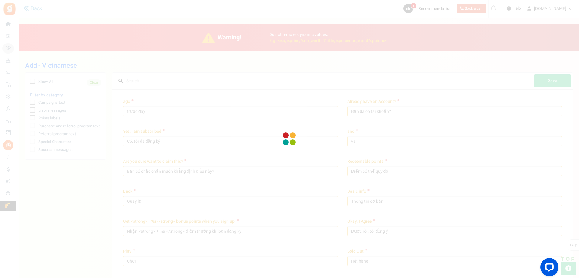
type input "Ngày sinh"
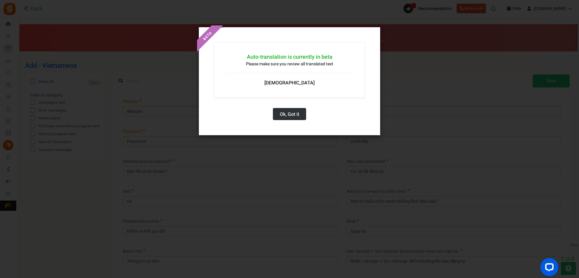
click at [293, 113] on button "Ok, Got it" at bounding box center [289, 114] width 33 height 12
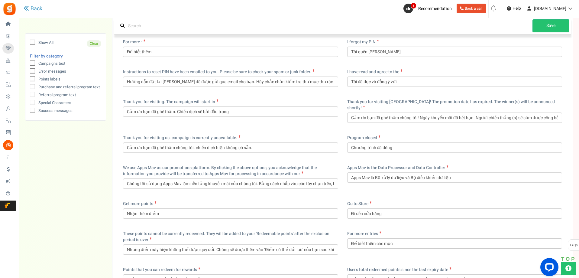
scroll to position [1996, 0]
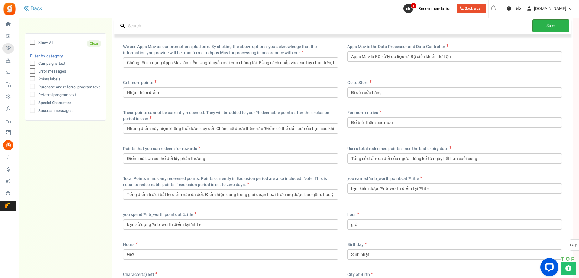
click at [552, 26] on link "Save" at bounding box center [551, 25] width 37 height 13
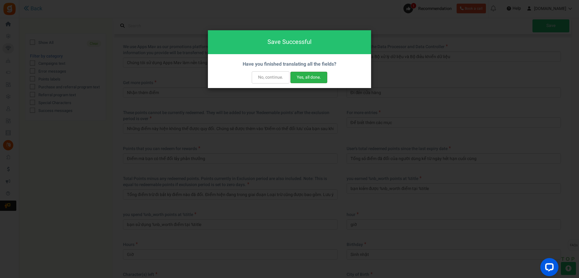
click at [311, 74] on button "Yes, all done." at bounding box center [309, 77] width 37 height 11
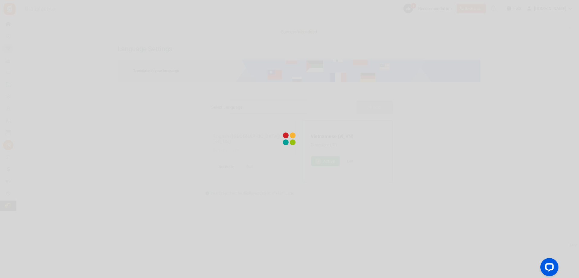
scroll to position [0, 0]
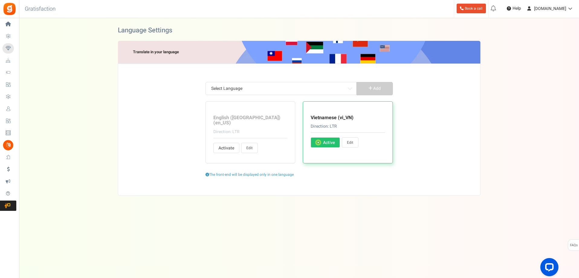
click at [472, 10] on link "Book a call" at bounding box center [471, 9] width 29 height 10
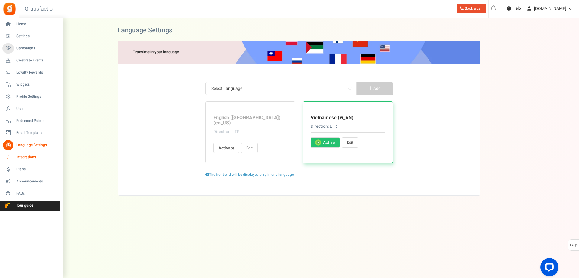
click at [18, 159] on span "Integrations" at bounding box center [37, 157] width 42 height 5
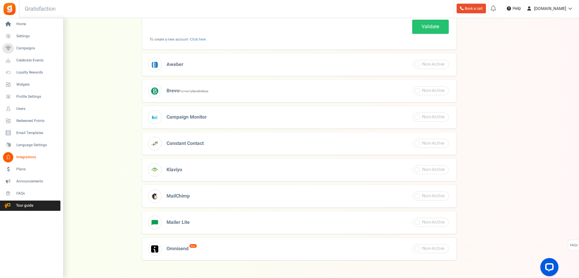
scroll to position [177, 0]
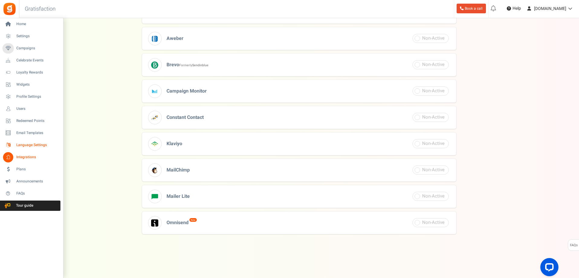
click at [28, 144] on span "Language Settings" at bounding box center [37, 144] width 42 height 5
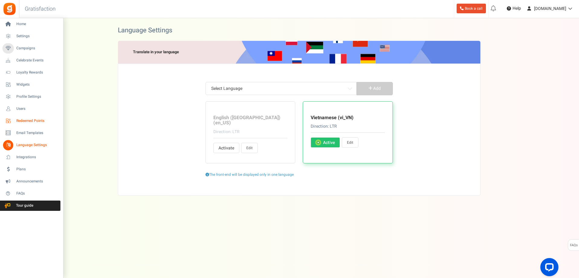
click at [28, 119] on span "Redeemed Points" at bounding box center [37, 120] width 42 height 5
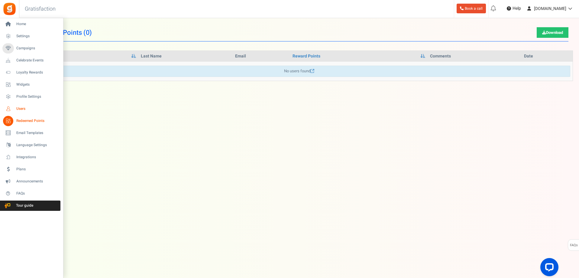
click at [22, 109] on span "Users" at bounding box center [37, 108] width 42 height 5
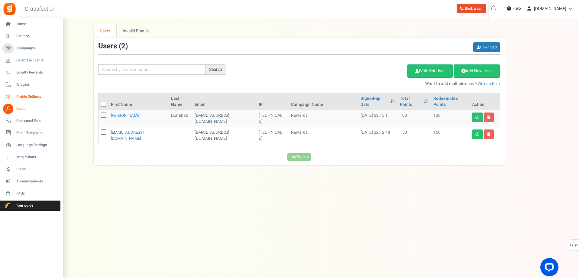
click at [21, 98] on span "Profile Settings" at bounding box center [37, 96] width 42 height 5
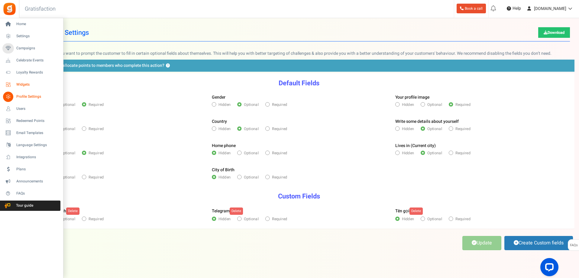
click at [22, 83] on span "Widgets" at bounding box center [37, 84] width 42 height 5
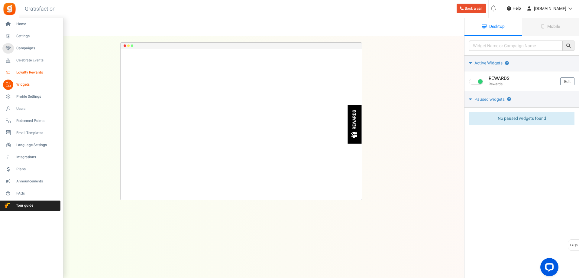
click at [10, 71] on icon at bounding box center [8, 72] width 10 height 10
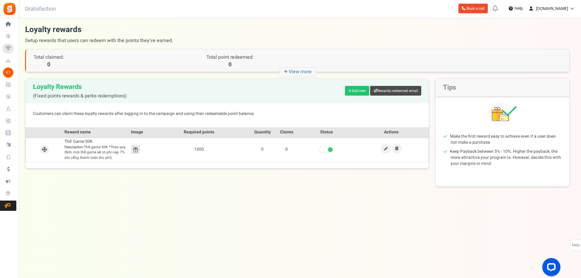
click at [173, 191] on div "Under maintenance we will be back soon We apologize for any inconvenience. The …" at bounding box center [299, 126] width 561 height 217
click at [549, 269] on div "Open LiveChat chat widget" at bounding box center [551, 267] width 10 height 10
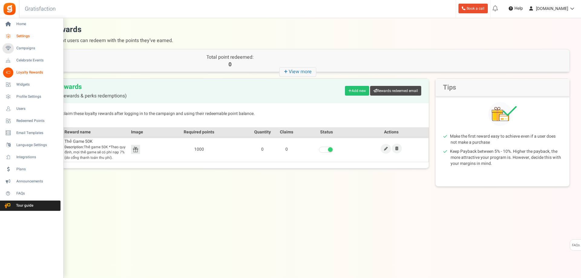
click at [25, 36] on span "Settings" at bounding box center [37, 36] width 42 height 5
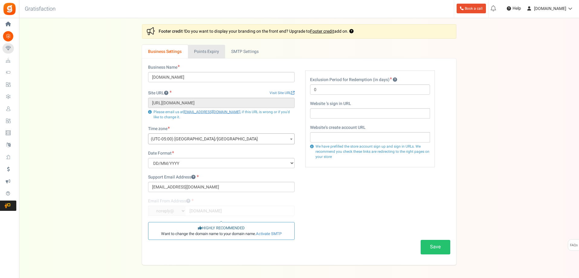
click at [209, 49] on link "Points Expiry" at bounding box center [206, 52] width 37 height 14
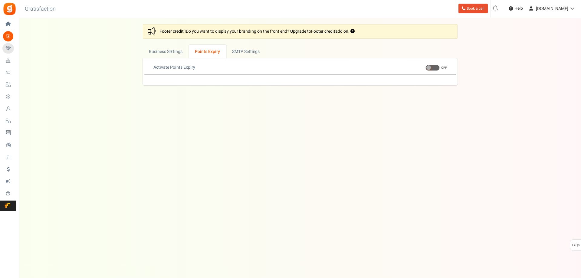
click at [430, 67] on span at bounding box center [428, 67] width 5 height 5
click at [425, 67] on input "ON OFF" at bounding box center [425, 68] width 0 height 4
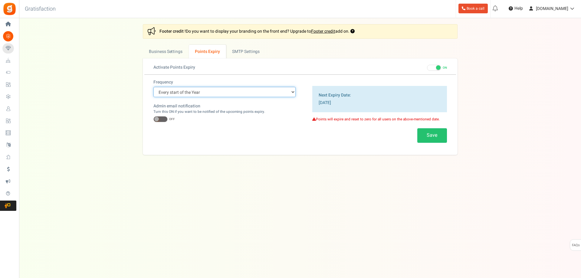
click at [291, 91] on select "Every start of the Year Every start of the Month Exact Date (one Time)" at bounding box center [224, 92] width 142 height 10
drag, startPoint x: 327, startPoint y: 120, endPoint x: 388, endPoint y: 121, distance: 60.5
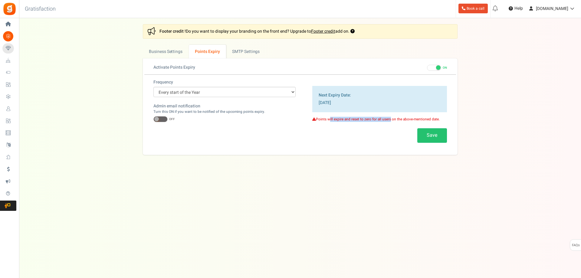
click at [388, 121] on p "Points will expire and reset to zero for all users on the above-mentioned date." at bounding box center [379, 119] width 135 height 5
click at [388, 125] on div "Frequency Every start of the Year Every start of the Month Exact Date (one Time…" at bounding box center [299, 114] width 311 height 70
click at [162, 117] on span at bounding box center [160, 119] width 14 height 6
click at [153, 117] on input "ON OFF" at bounding box center [153, 119] width 0 height 4
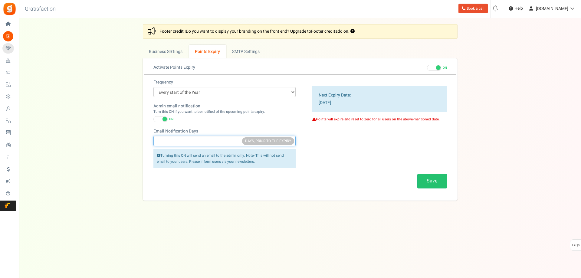
click at [167, 140] on input "Email Notification Days" at bounding box center [224, 141] width 142 height 10
click at [433, 185] on button "Save" at bounding box center [432, 181] width 30 height 14
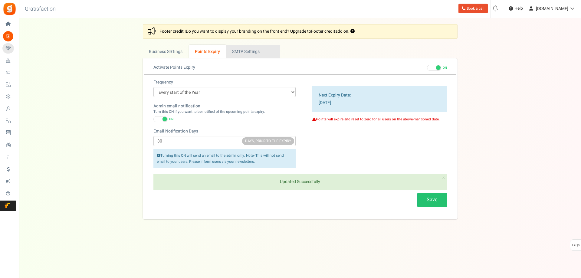
click at [256, 56] on link "Active SMTP Settings" at bounding box center [253, 52] width 54 height 14
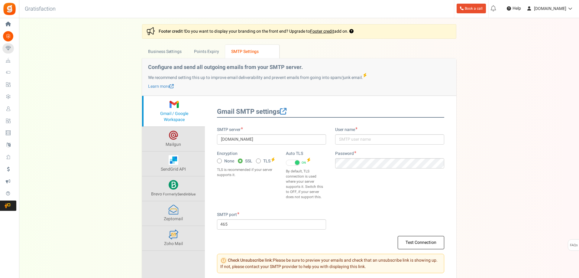
scroll to position [30, 0]
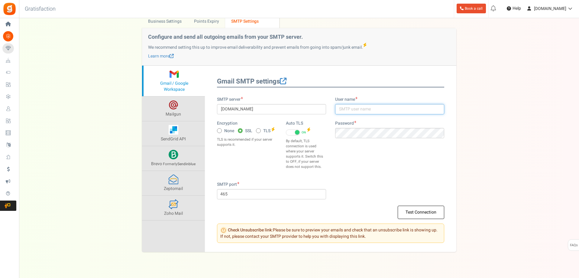
click at [354, 108] on input "text" at bounding box center [389, 109] width 109 height 10
click at [428, 216] on button "Test Connection" at bounding box center [421, 212] width 47 height 13
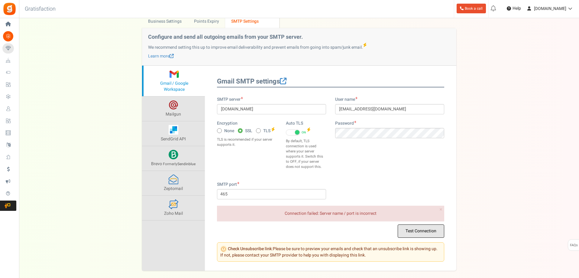
scroll to position [60, 0]
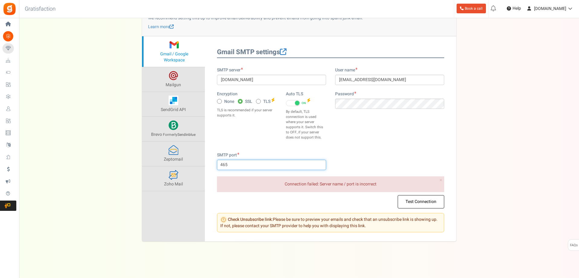
click at [260, 167] on input "465" at bounding box center [271, 165] width 109 height 10
click at [253, 162] on input "465" at bounding box center [271, 165] width 109 height 10
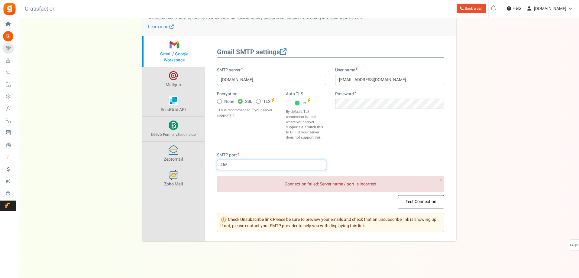
click at [253, 162] on input "465" at bounding box center [271, 165] width 109 height 10
click at [412, 200] on button "Test Connection" at bounding box center [421, 201] width 47 height 13
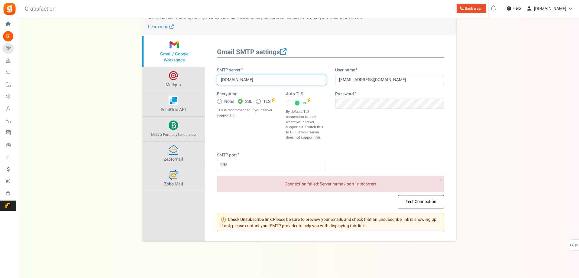
click at [257, 84] on input "[DOMAIN_NAME]" at bounding box center [271, 80] width 109 height 10
click at [421, 201] on button "Test Connection" at bounding box center [421, 201] width 47 height 13
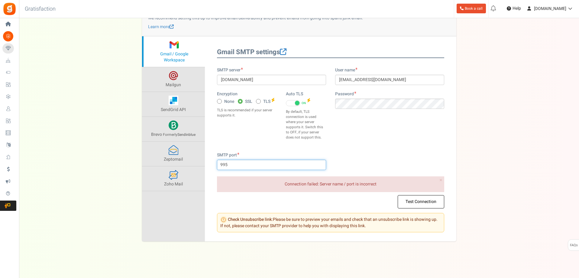
click at [223, 164] on input "995" at bounding box center [271, 165] width 109 height 10
click at [416, 200] on button "Test Connection" at bounding box center [421, 201] width 47 height 13
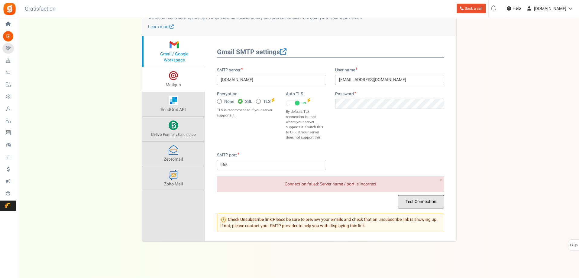
scroll to position [0, 0]
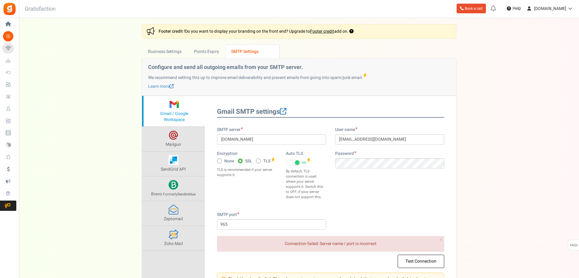
click at [179, 114] on span "Gmail / Google Workspace" at bounding box center [174, 116] width 28 height 12
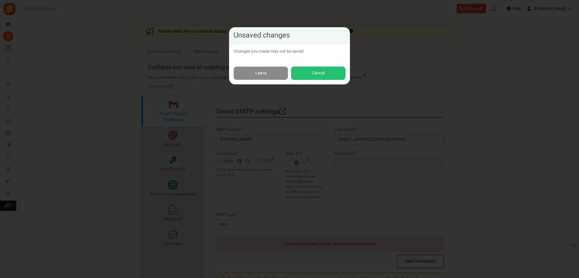
click at [263, 74] on link "Leave" at bounding box center [261, 74] width 54 height 14
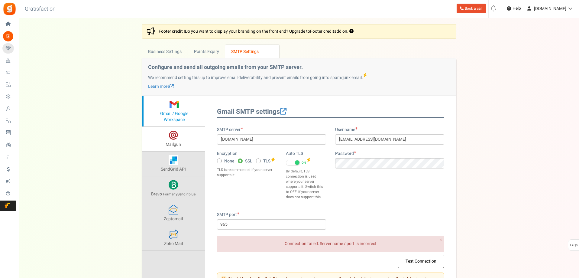
click at [184, 135] on link "Mailgun" at bounding box center [173, 139] width 63 height 24
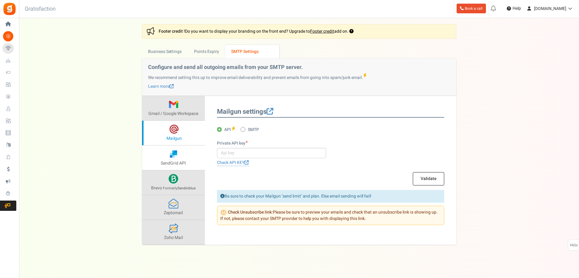
click at [183, 155] on link "SendGrid API" at bounding box center [173, 157] width 63 height 24
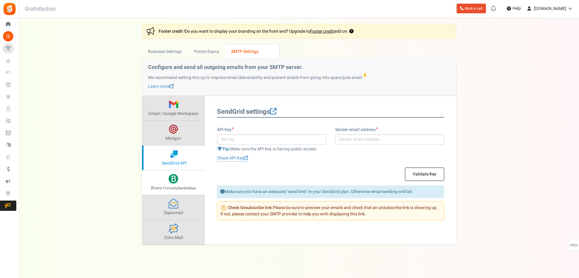
click at [187, 182] on link "Brevo Formerly Sendinblue" at bounding box center [173, 182] width 63 height 24
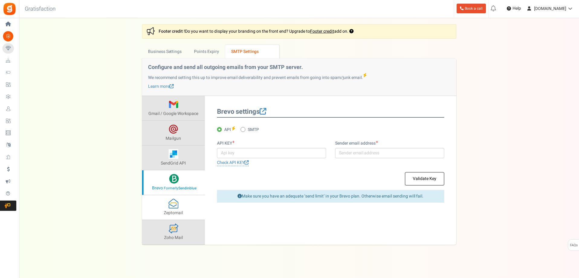
click at [181, 211] on link "Zeptomail" at bounding box center [173, 207] width 63 height 24
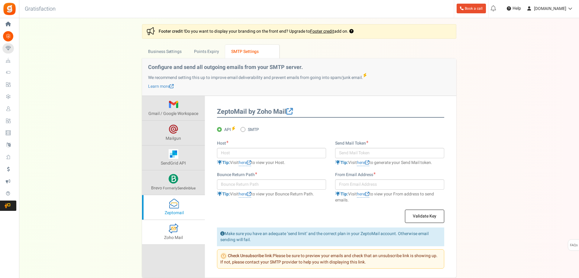
click at [180, 234] on link "Zoho Mail" at bounding box center [173, 232] width 63 height 24
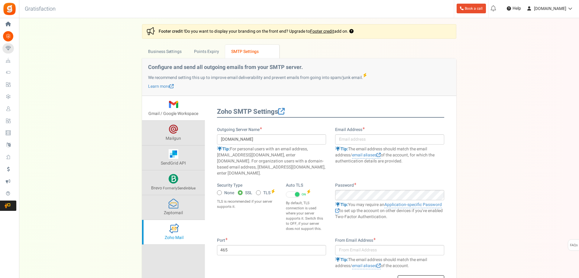
click at [173, 107] on span at bounding box center [174, 104] width 10 height 10
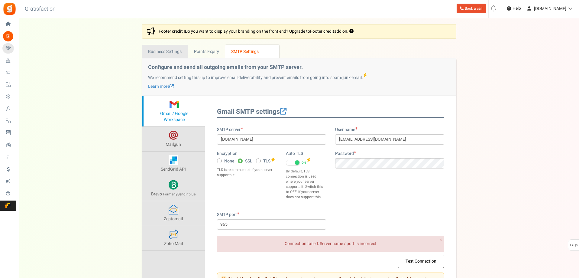
click at [157, 52] on link "Business Settings" at bounding box center [165, 52] width 46 height 14
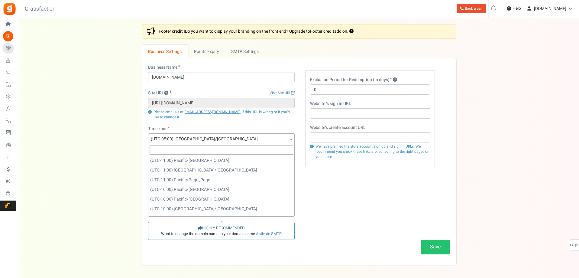
click at [221, 140] on span "(UTC-05:00) [GEOGRAPHIC_DATA]/[GEOGRAPHIC_DATA]" at bounding box center [221, 139] width 146 height 11
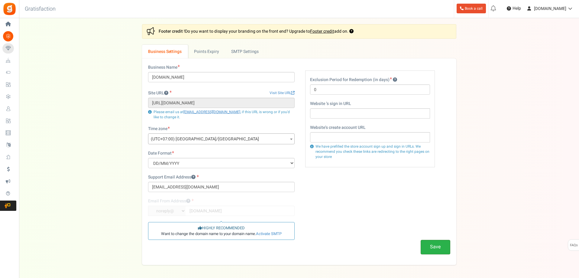
click at [428, 240] on button "Save" at bounding box center [436, 247] width 30 height 14
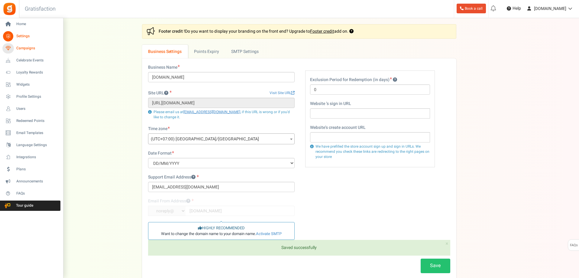
click at [25, 47] on span "Campaigns" at bounding box center [37, 48] width 42 height 5
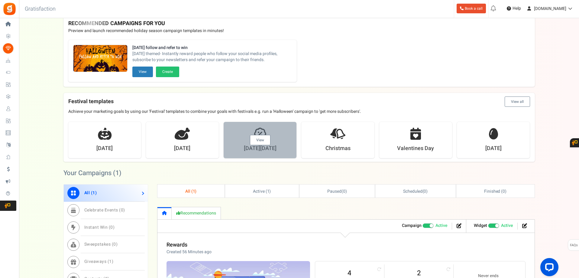
scroll to position [86, 0]
